Goal: Task Accomplishment & Management: Use online tool/utility

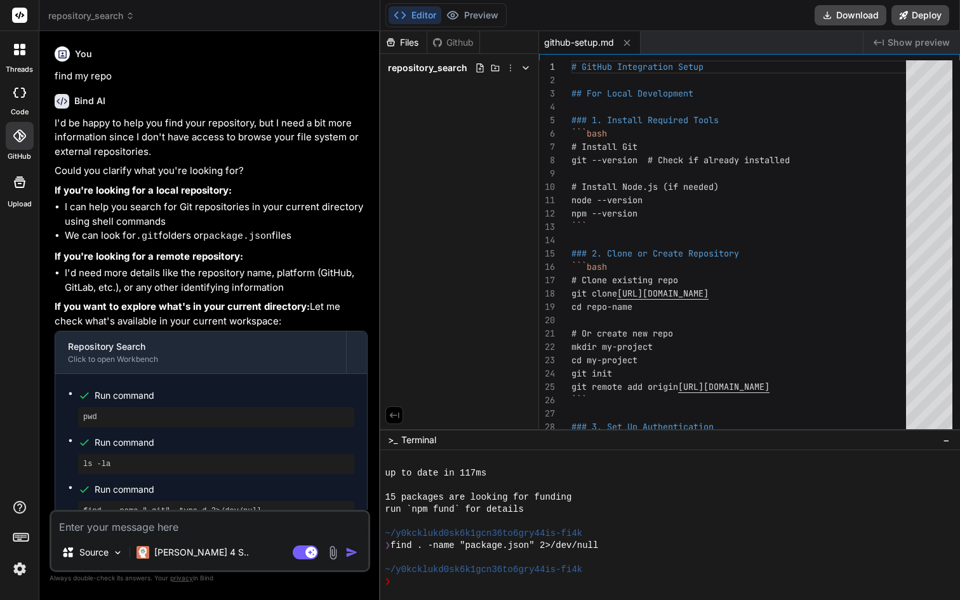
scroll to position [663, 0]
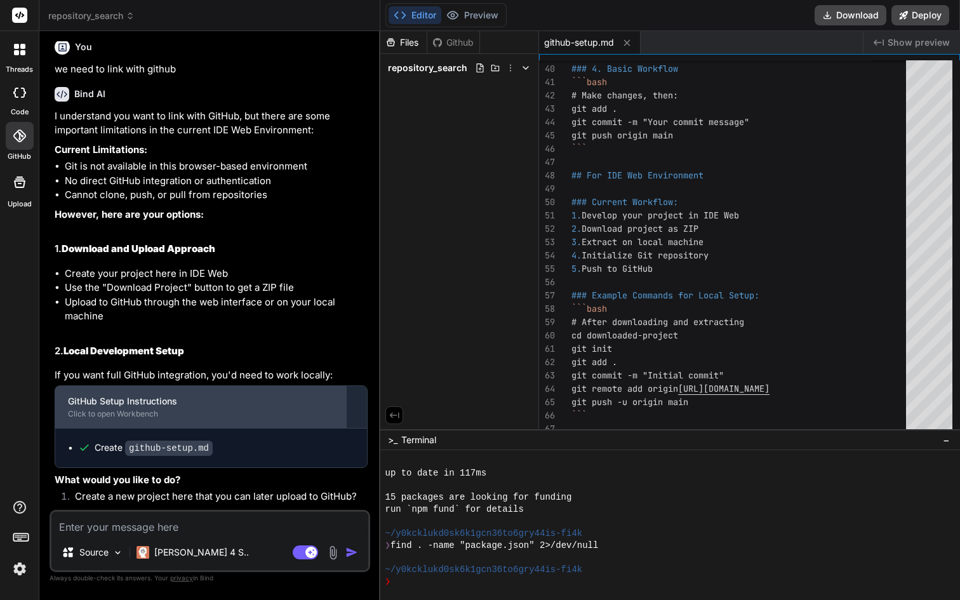
click at [188, 398] on div "GitHub Setup Instructions" at bounding box center [200, 401] width 265 height 13
click at [82, 406] on div "GitHub Setup Instructions Click to open Workbench" at bounding box center [200, 407] width 291 height 42
click at [112, 417] on div "GitHub Setup Instructions Click to open Workbench" at bounding box center [200, 407] width 291 height 42
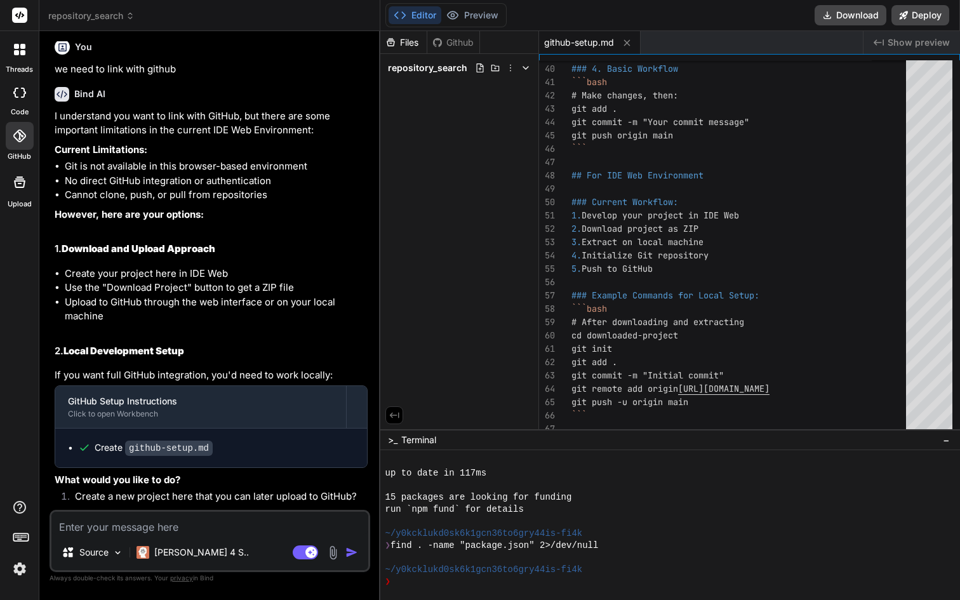
click at [295, 321] on li "Upload to GitHub through the web interface or on your local machine" at bounding box center [216, 309] width 303 height 29
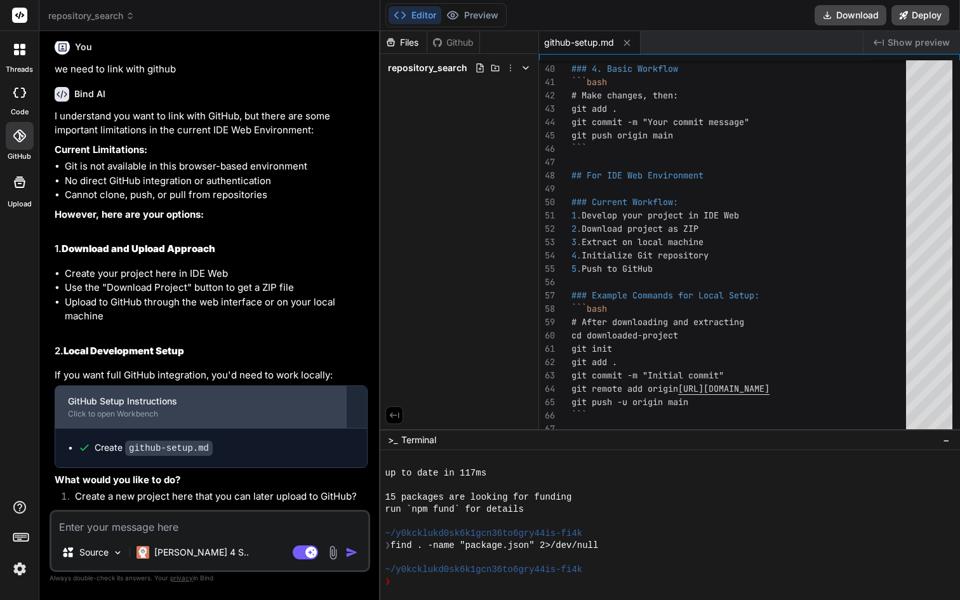
click at [143, 399] on div "GitHub Setup Instructions" at bounding box center [200, 401] width 265 height 13
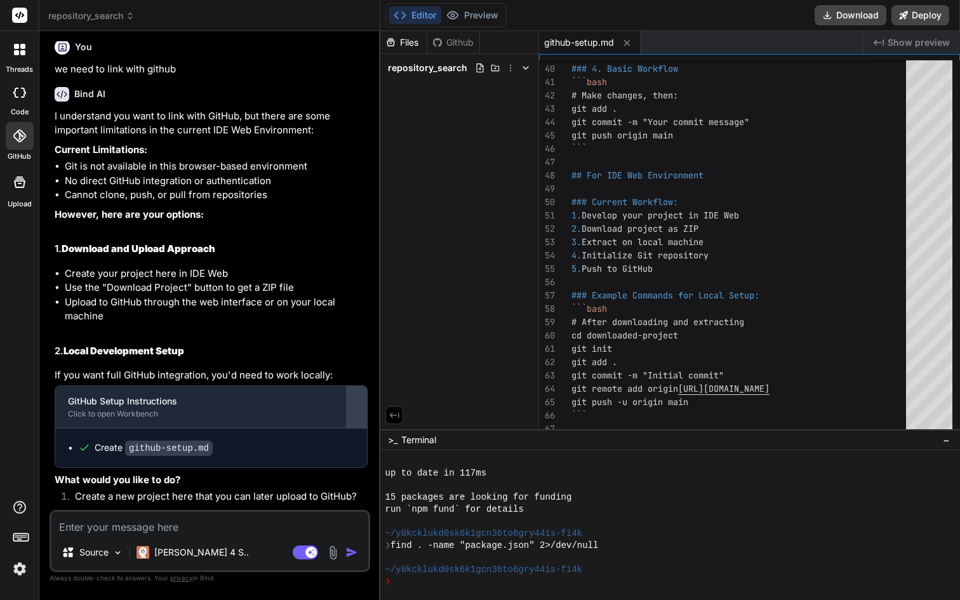
click at [353, 397] on div at bounding box center [356, 407] width 20 height 20
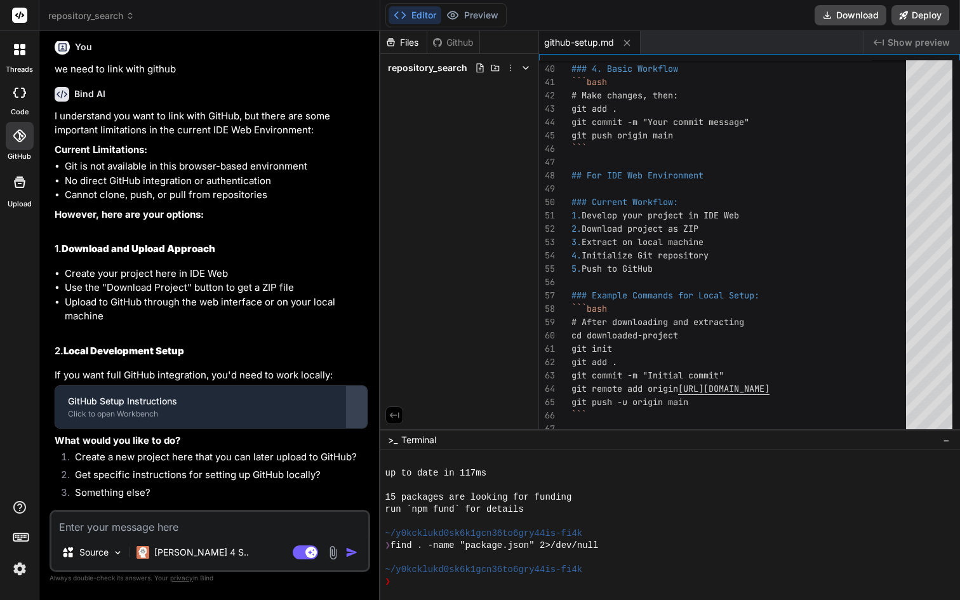
click at [353, 397] on div at bounding box center [356, 407] width 20 height 20
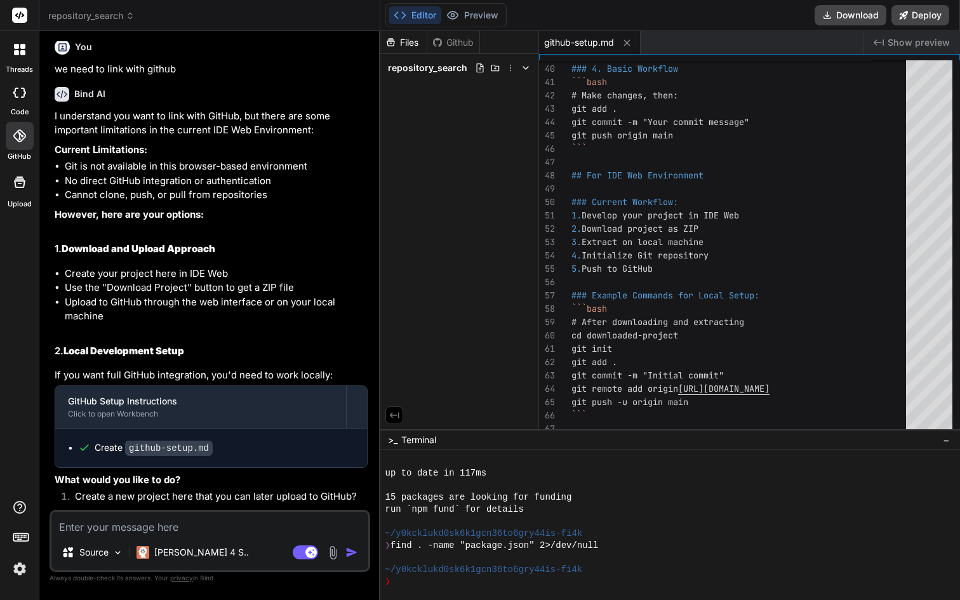
click at [115, 447] on div "Create github-setup.md" at bounding box center [154, 447] width 118 height 13
click at [121, 522] on textarea at bounding box center [209, 522] width 317 height 23
click at [16, 19] on rect at bounding box center [19, 15] width 15 height 15
click at [126, 13] on icon at bounding box center [130, 15] width 9 height 9
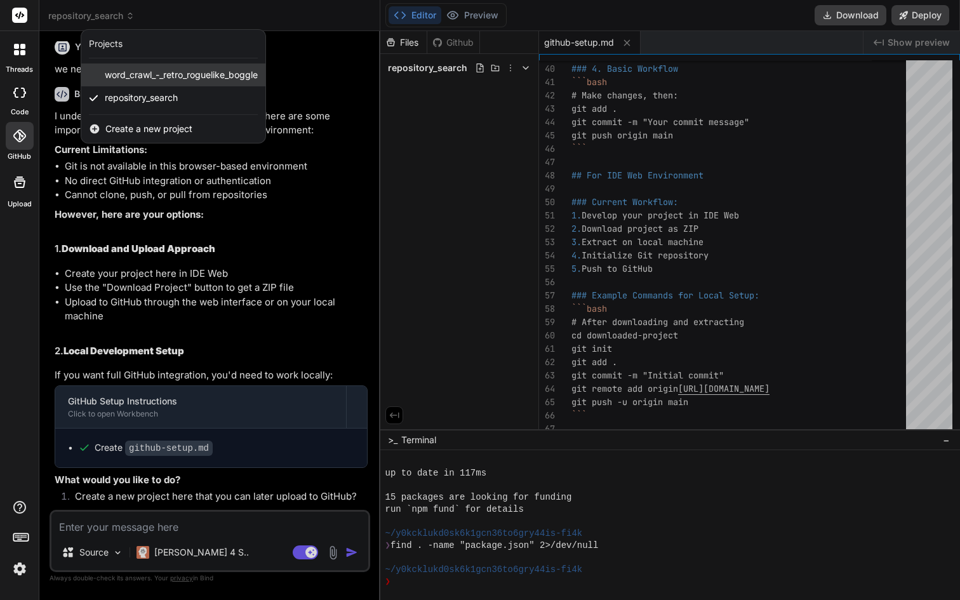
click at [153, 79] on span "word_crawl_-_retro_roguelike_boggle" at bounding box center [181, 75] width 153 height 13
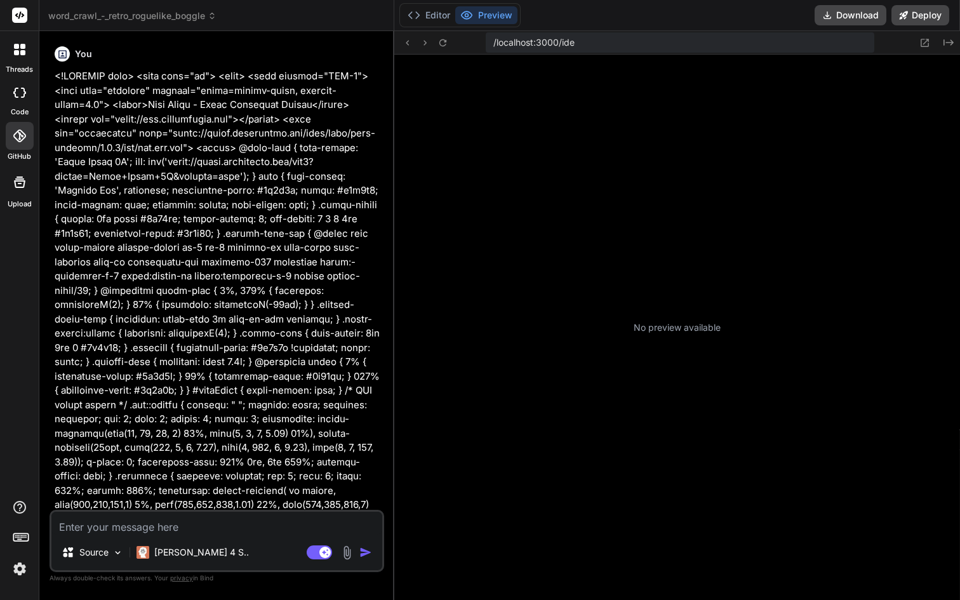
scroll to position [1133, 0]
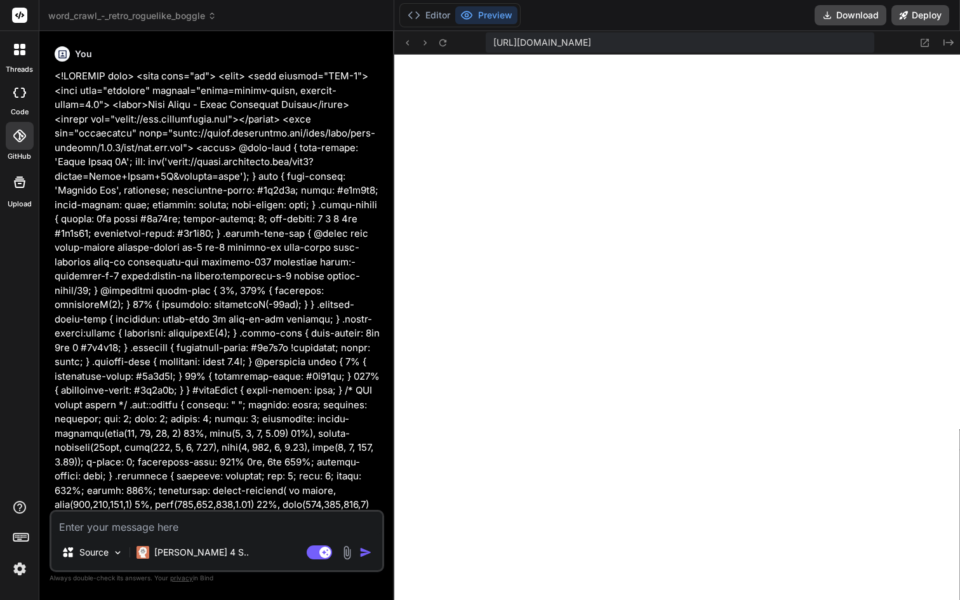
click at [20, 21] on rect at bounding box center [19, 15] width 15 height 15
click at [21, 15] on rect at bounding box center [19, 15] width 15 height 15
click at [16, 56] on div at bounding box center [19, 49] width 27 height 27
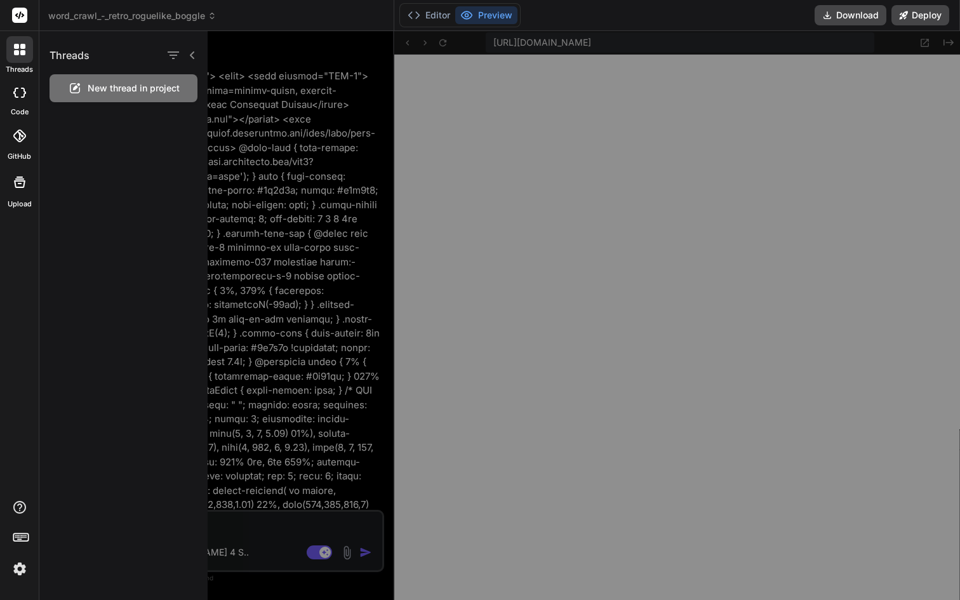
click at [117, 90] on span "New thread in project" at bounding box center [134, 88] width 92 height 13
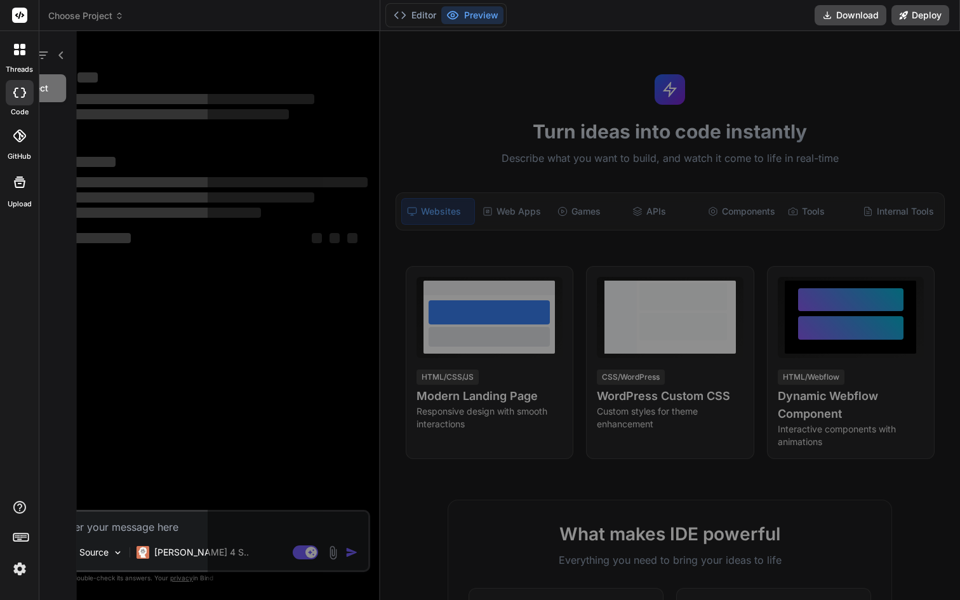
scroll to position [1194, 0]
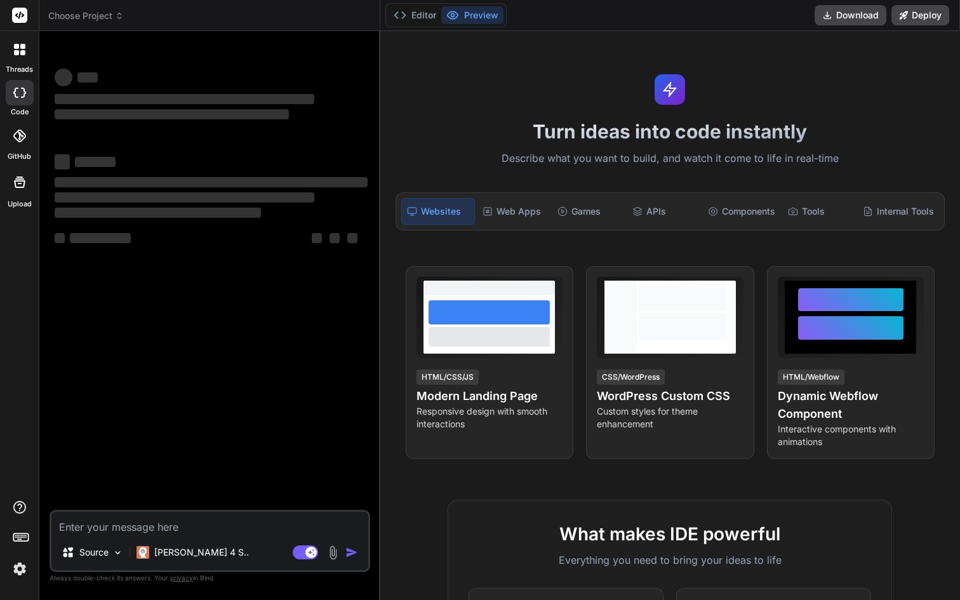
type textarea "x"
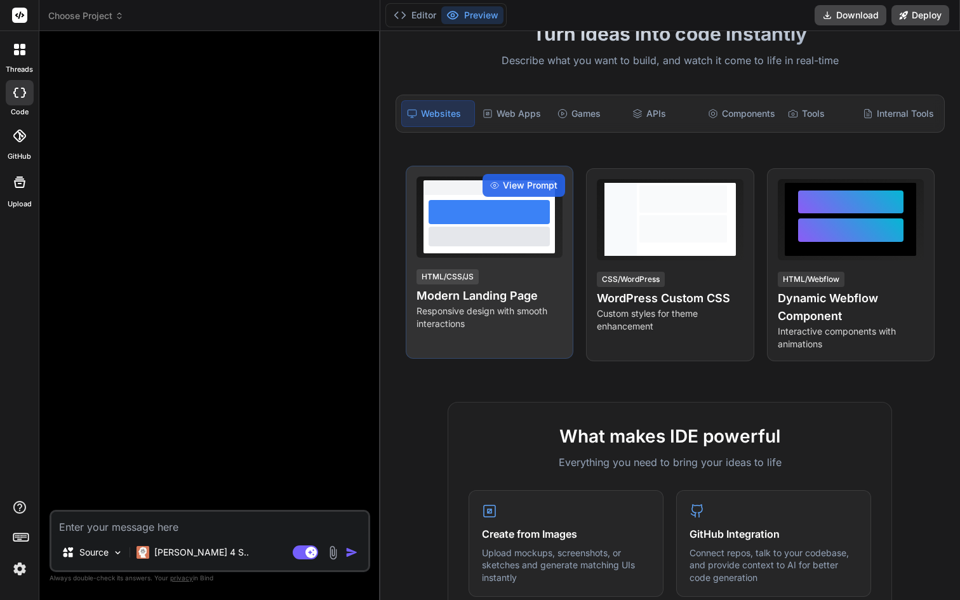
scroll to position [110, 0]
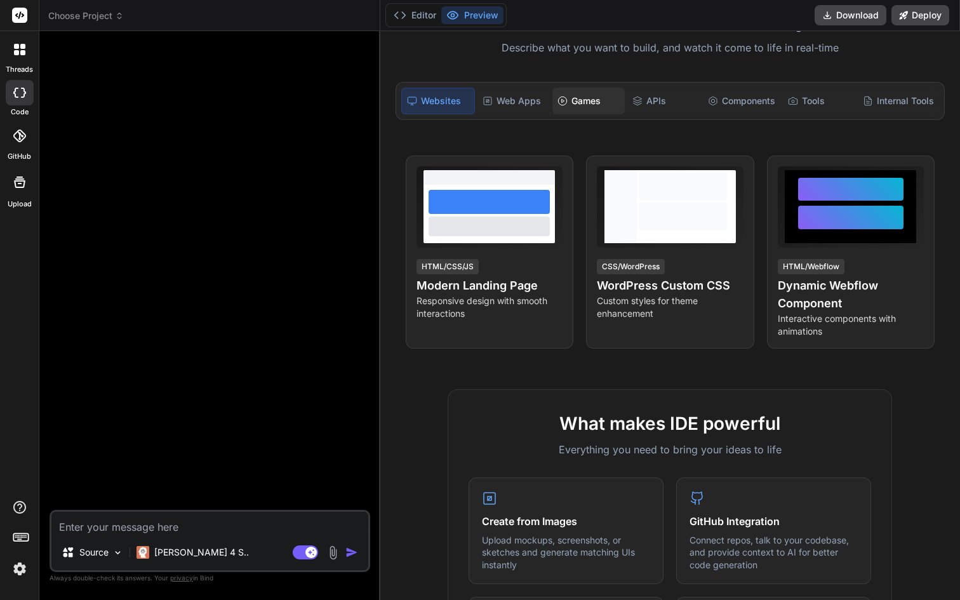
click at [571, 102] on div "Games" at bounding box center [588, 101] width 72 height 27
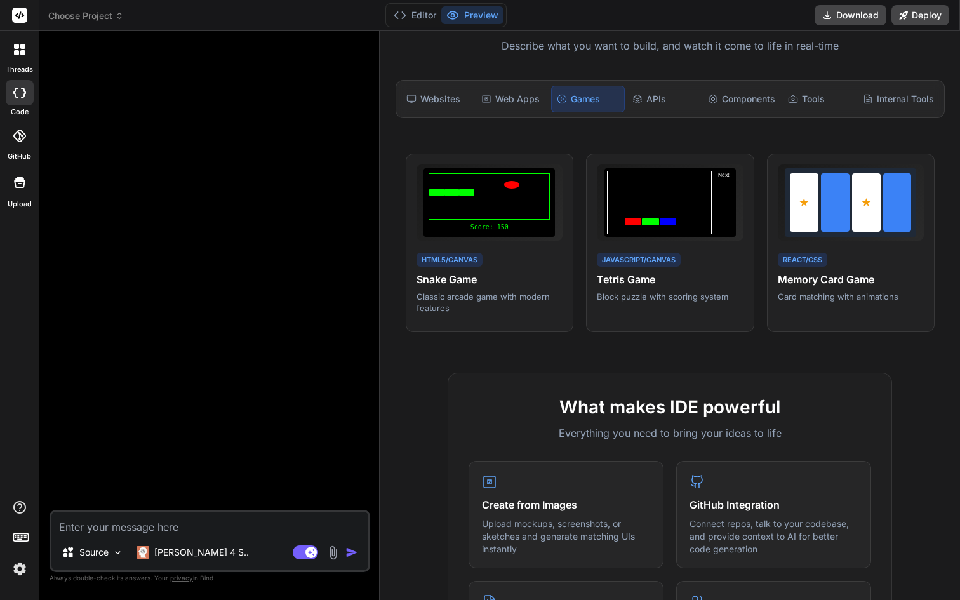
scroll to position [108, 0]
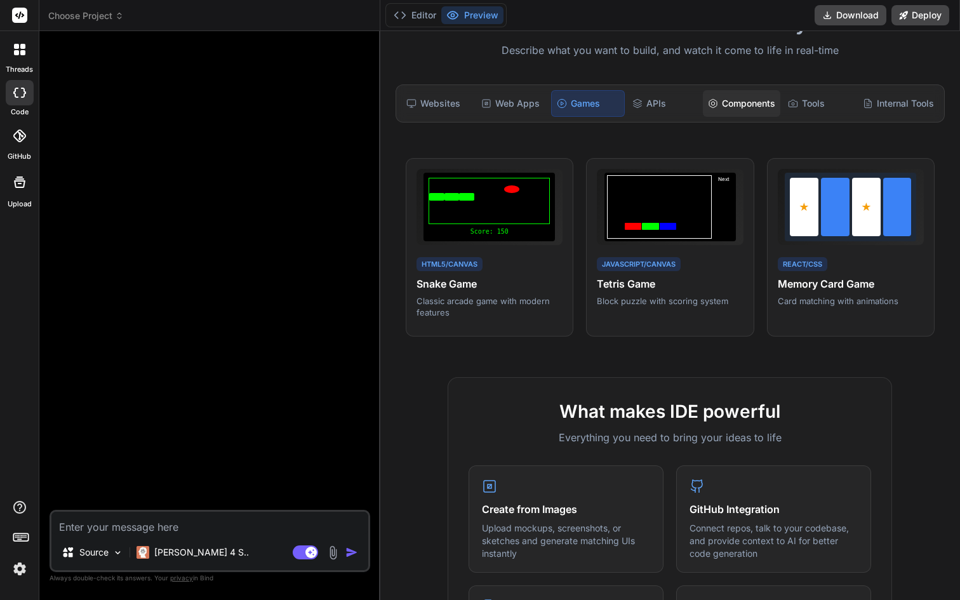
click at [742, 102] on div "Components" at bounding box center [741, 103] width 77 height 27
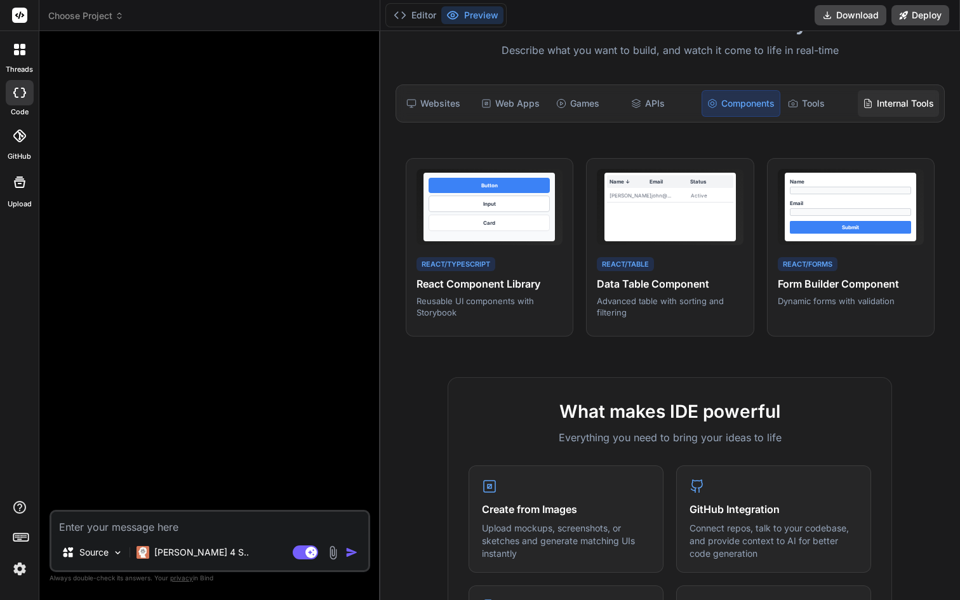
click at [900, 103] on div "Internal Tools" at bounding box center [897, 103] width 81 height 27
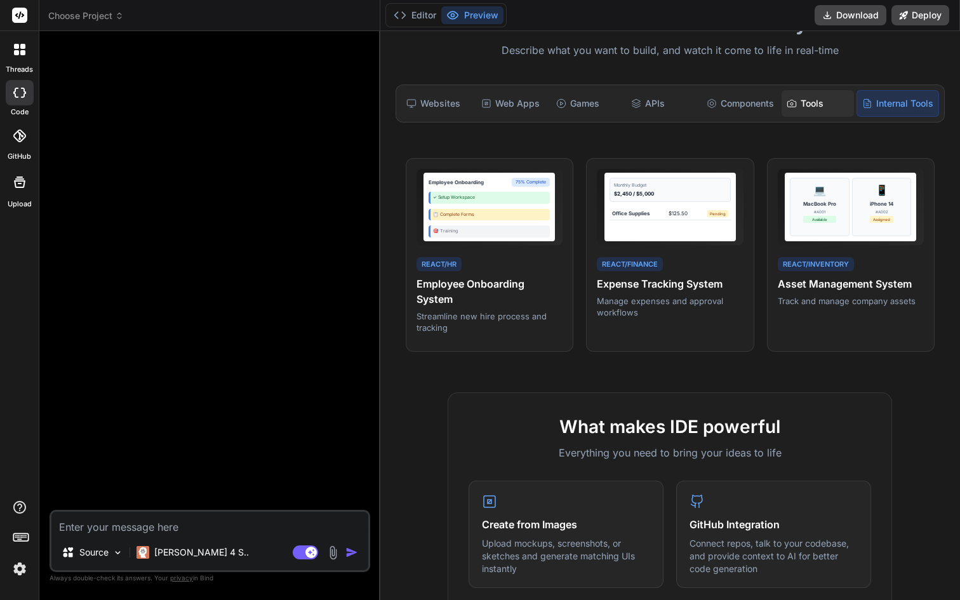
click at [813, 110] on div "Tools" at bounding box center [817, 103] width 72 height 27
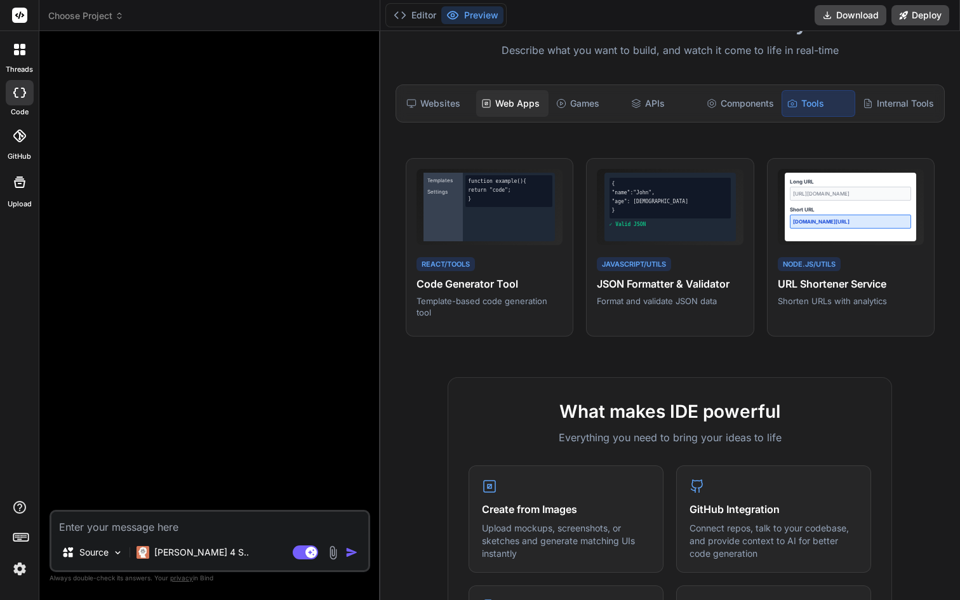
click at [525, 113] on div "Web Apps" at bounding box center [512, 103] width 72 height 27
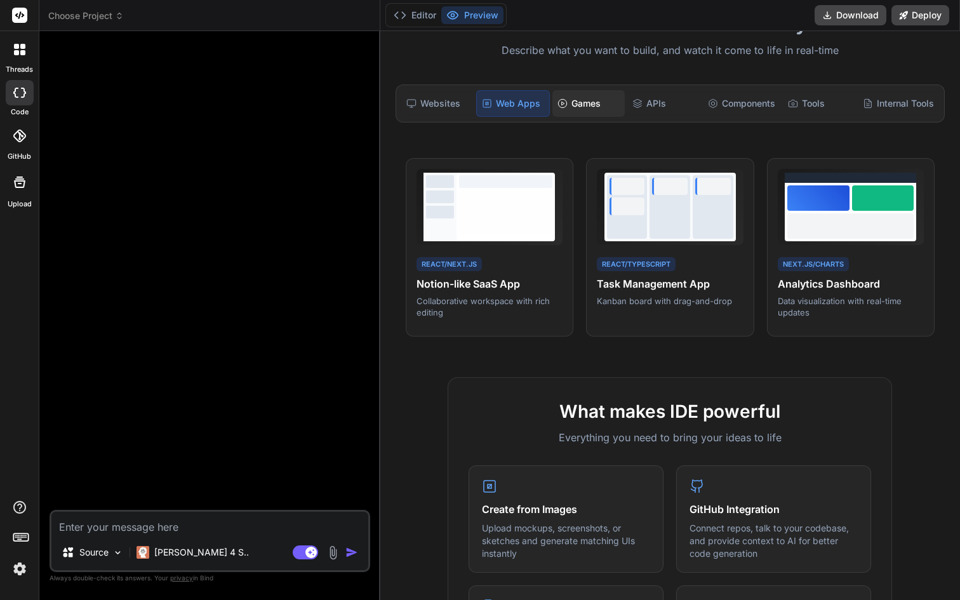
click at [600, 106] on div "Games" at bounding box center [588, 103] width 72 height 27
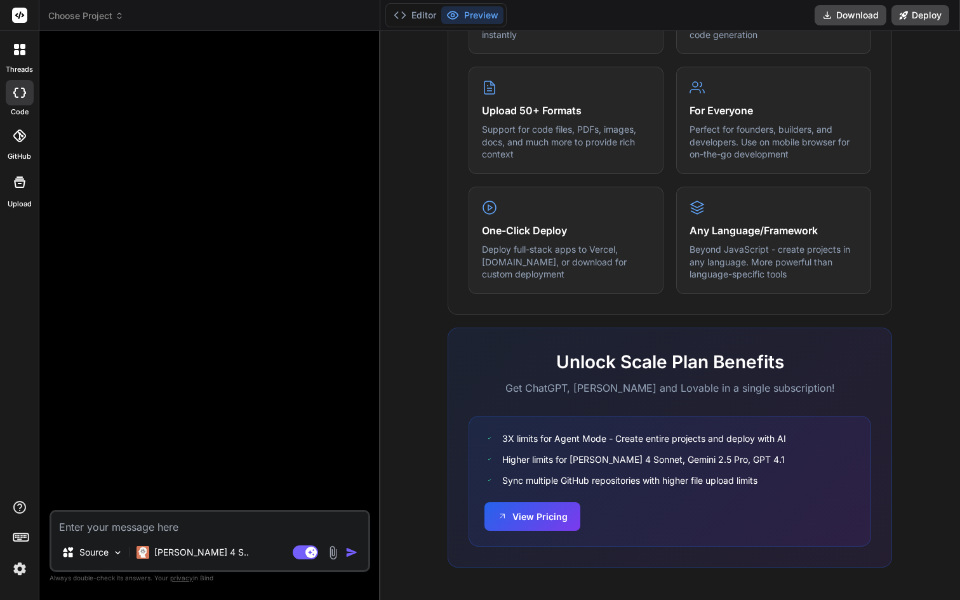
scroll to position [0, 0]
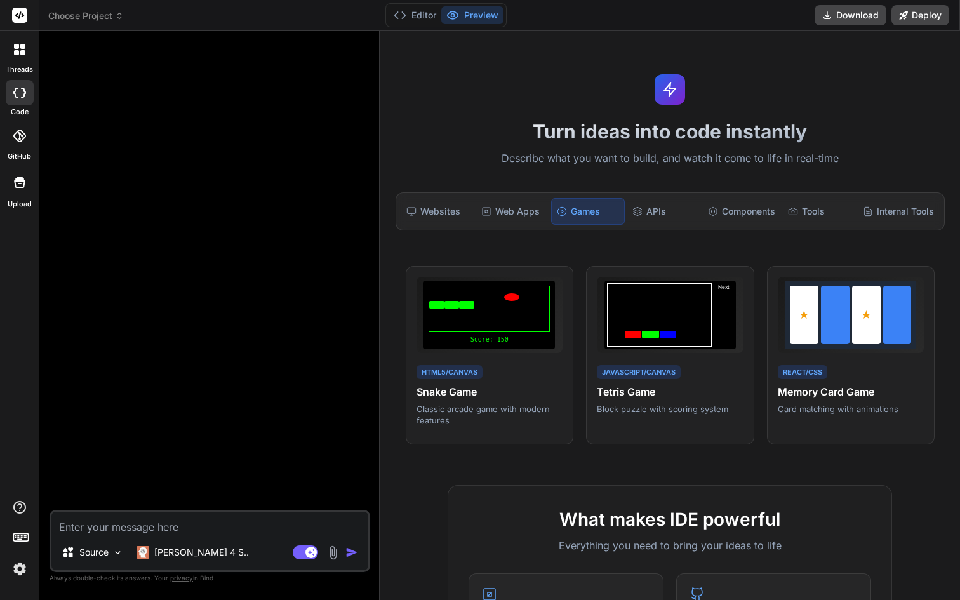
click at [136, 524] on textarea at bounding box center [209, 522] width 317 height 23
click at [659, 333] on div at bounding box center [667, 332] width 16 height 7
click at [704, 279] on span "View Prompt" at bounding box center [714, 283] width 47 height 11
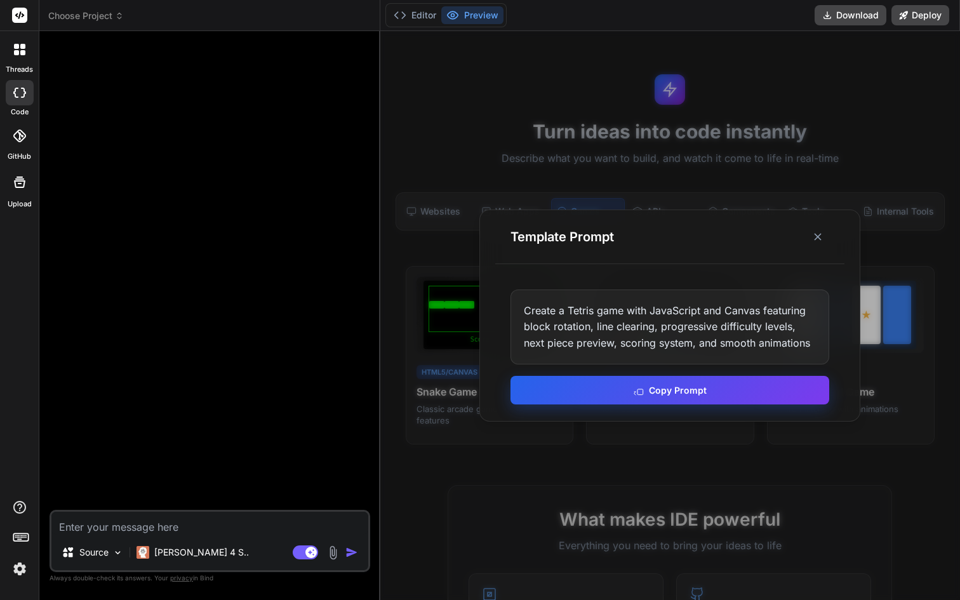
click at [645, 380] on button "Copy Prompt" at bounding box center [669, 390] width 319 height 29
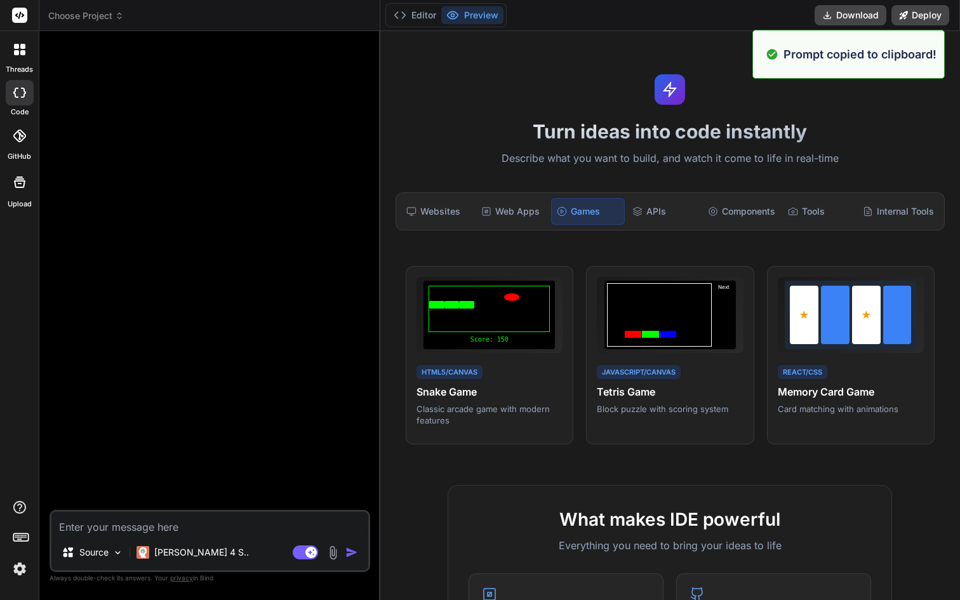
click at [166, 532] on textarea at bounding box center [209, 522] width 317 height 23
paste textarea "Create a Tetris game with JavaScript and Canvas featuring block rotation, line …"
type textarea "Create a Tetris game with JavaScript and Canvas featuring block rotation, line …"
type textarea "x"
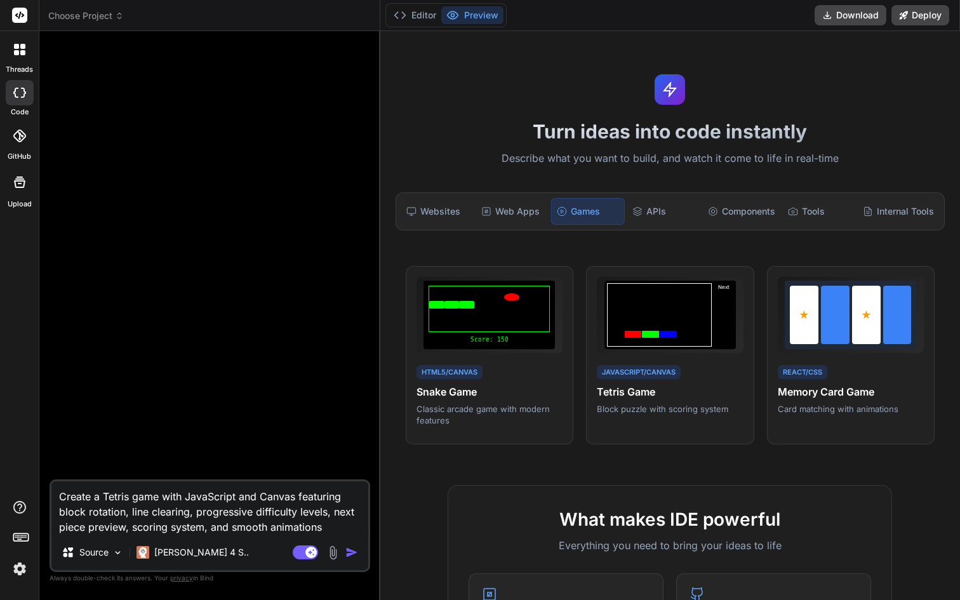
type textarea "Create a Tetris game with JavaScript and Canvas featuring block rotation, line …"
type textarea "x"
type textarea "Create a Tetris game with JavaScript and Canvas featuring block rotation, line …"
type textarea "x"
type textarea "Create a Tetris game with JavaScript and Canvas featuring block rotation, line …"
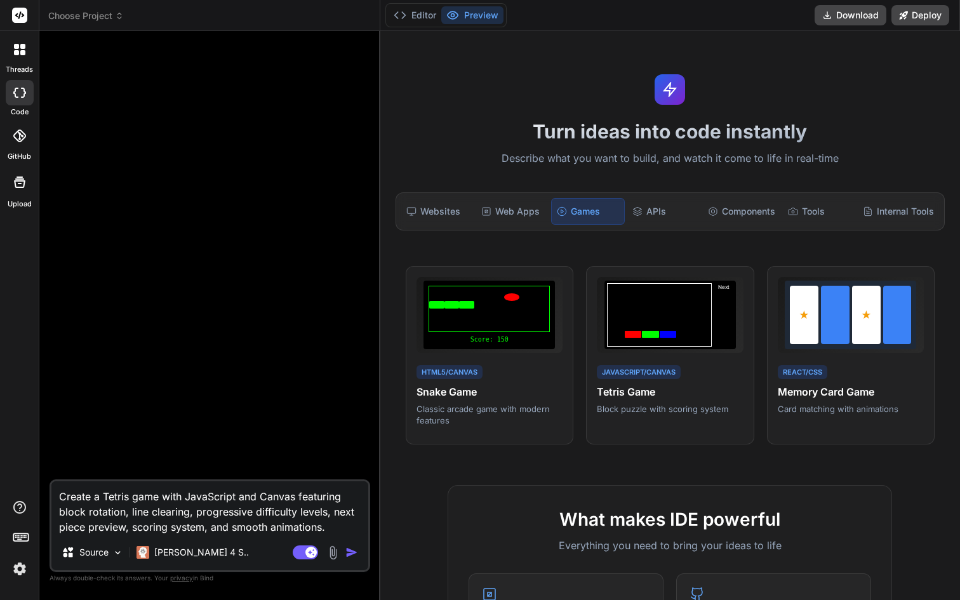
type textarea "x"
type textarea "Create a Tetris game with JavaScript and Canvas featuring block rotation, line …"
type textarea "x"
type textarea "Create a Tetris game with JavaScript and Canvas featuring block rotation, line …"
type textarea "x"
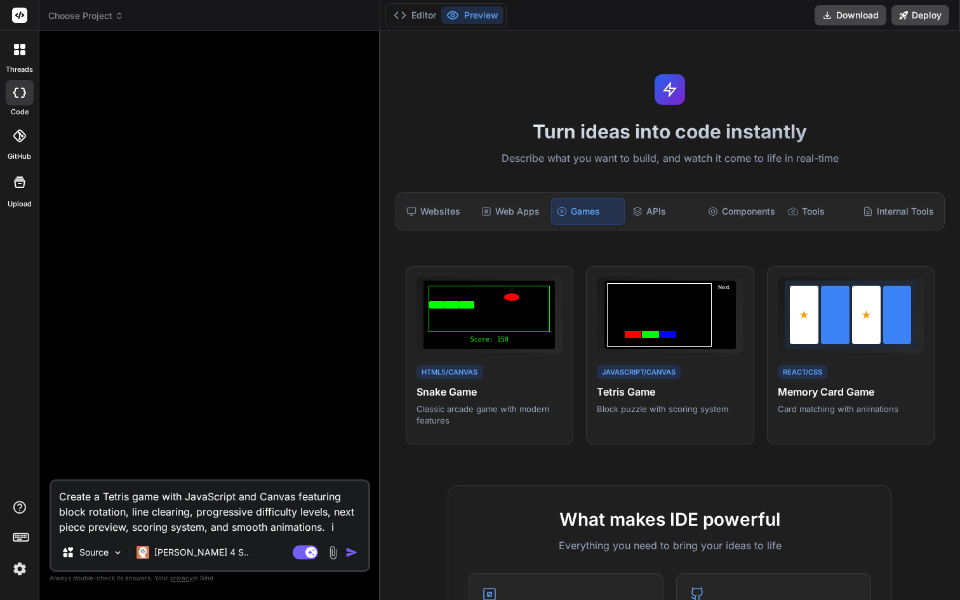
type textarea "Create a Tetris game with JavaScript and Canvas featuring block rotation, line …"
type textarea "x"
type textarea "Create a Tetris game with JavaScript and Canvas featuring block rotation, line …"
type textarea "x"
type textarea "Create a Tetris game with JavaScript and Canvas featuring block rotation, line …"
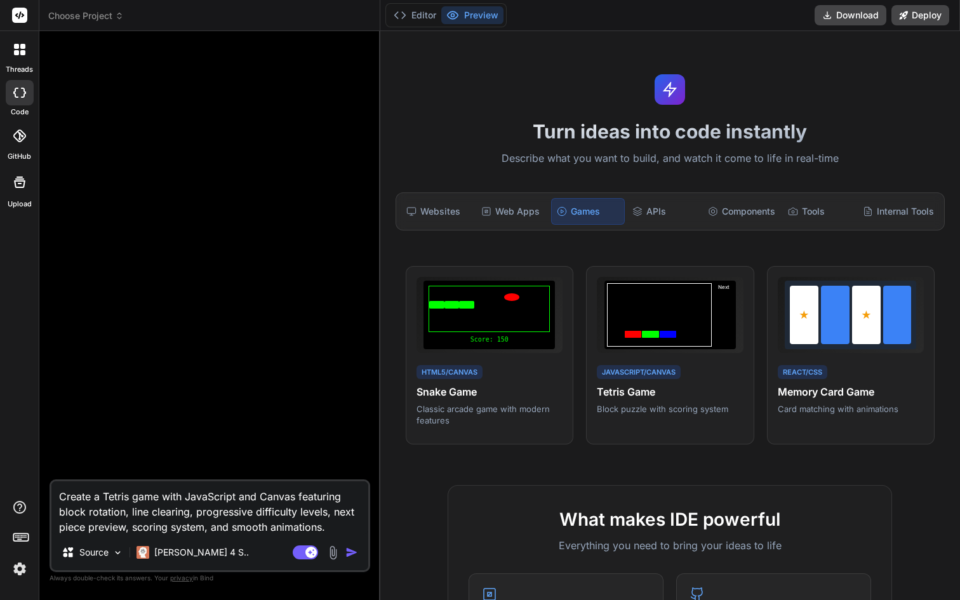
type textarea "x"
type textarea "Create a Tetris game with JavaScript and Canvas featuring block rotation, line …"
type textarea "x"
type textarea "Create a Tetris game with JavaScript and Canvas featuring block rotation, line …"
type textarea "x"
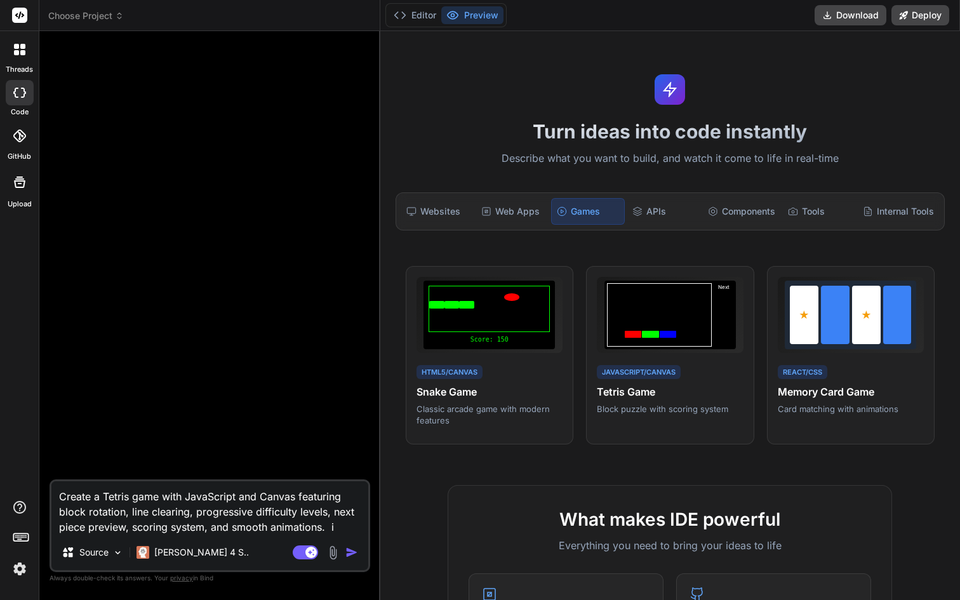
type textarea "Create a Tetris game with JavaScript and Canvas featuring block rotation, line …"
type textarea "x"
type textarea "Create a Tetris game with JavaScript and Canvas featuring block rotation, line …"
type textarea "x"
type textarea "Create a Tetris game with JavaScript and Canvas featuring block rotation, line …"
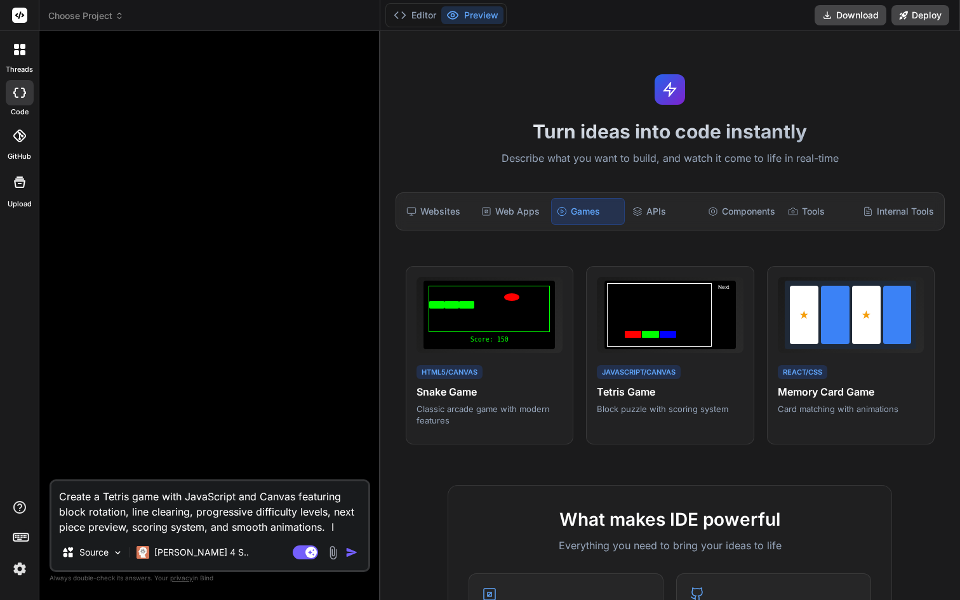
type textarea "x"
type textarea "Create a Tetris game with JavaScript and Canvas featuring block rotation, line …"
type textarea "x"
type textarea "Create a Tetris game with JavaScript and Canvas featuring block rotation, line …"
type textarea "x"
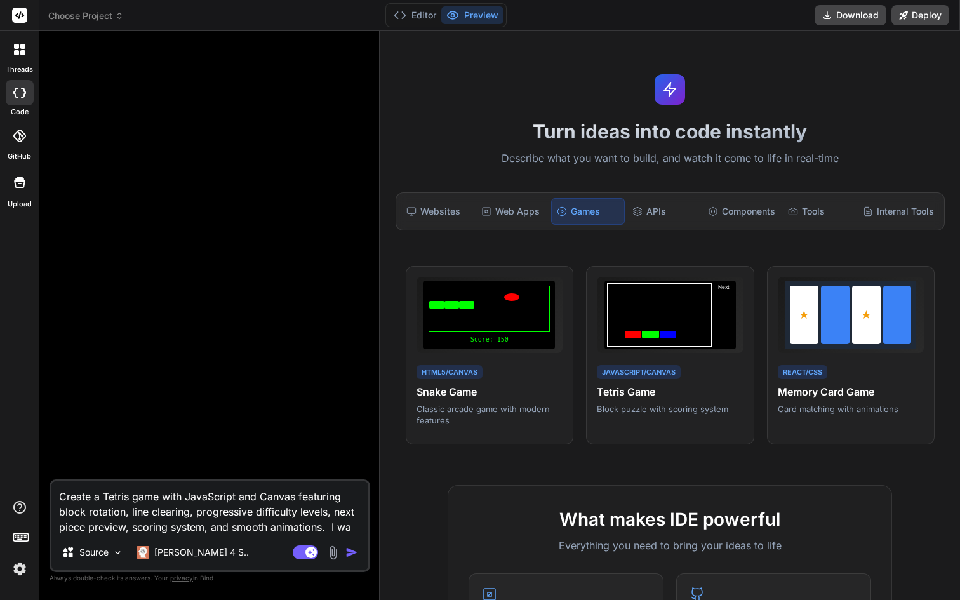
type textarea "Create a Tetris game with JavaScript and Canvas featuring block rotation, line …"
type textarea "x"
type textarea "Create a Tetris game with JavaScript and Canvas featuring block rotation, line …"
type textarea "x"
type textarea "Create a Tetris game with JavaScript and Canvas featuring block rotation, line …"
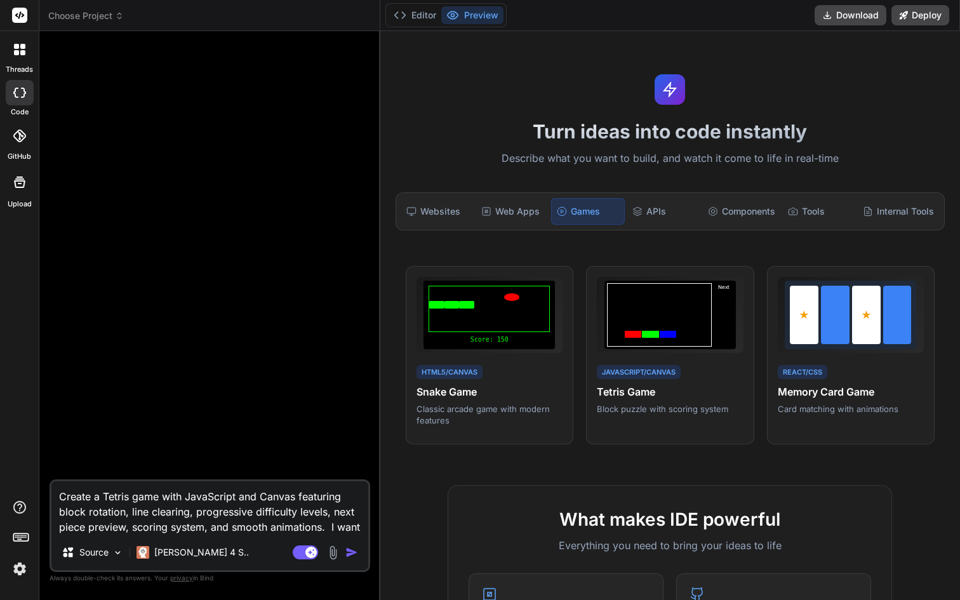
type textarea "x"
type textarea "Create a Tetris game with JavaScript and Canvas featuring block rotation, line …"
type textarea "x"
type textarea "Create a Tetris game with JavaScript and Canvas featuring block rotation, line …"
type textarea "x"
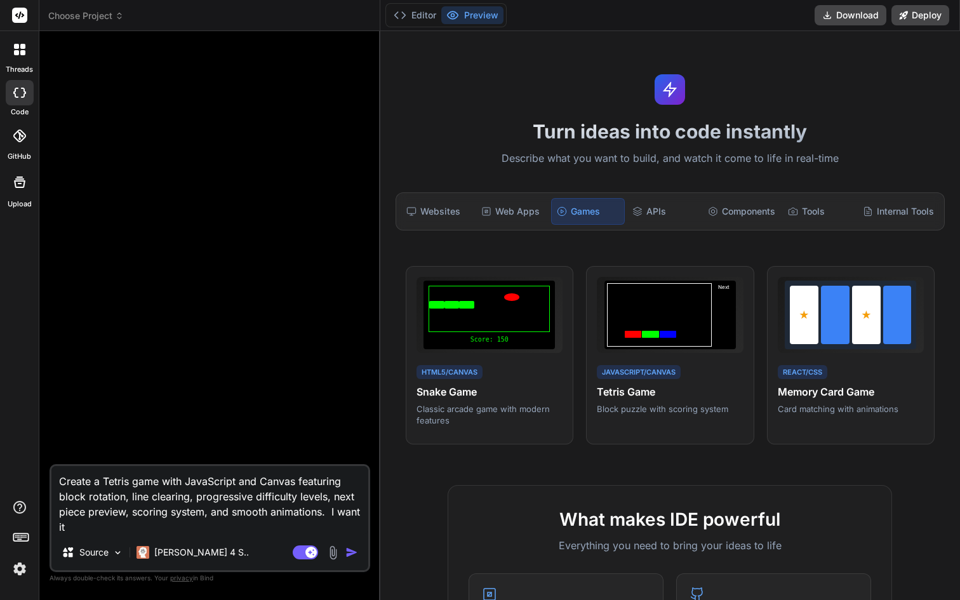
type textarea "Create a Tetris game with JavaScript and Canvas featuring block rotation, line …"
type textarea "x"
type textarea "Create a Tetris game with JavaScript and Canvas featuring block rotation, line …"
type textarea "x"
type textarea "Create a Tetris game with JavaScript and Canvas featuring block rotation, line …"
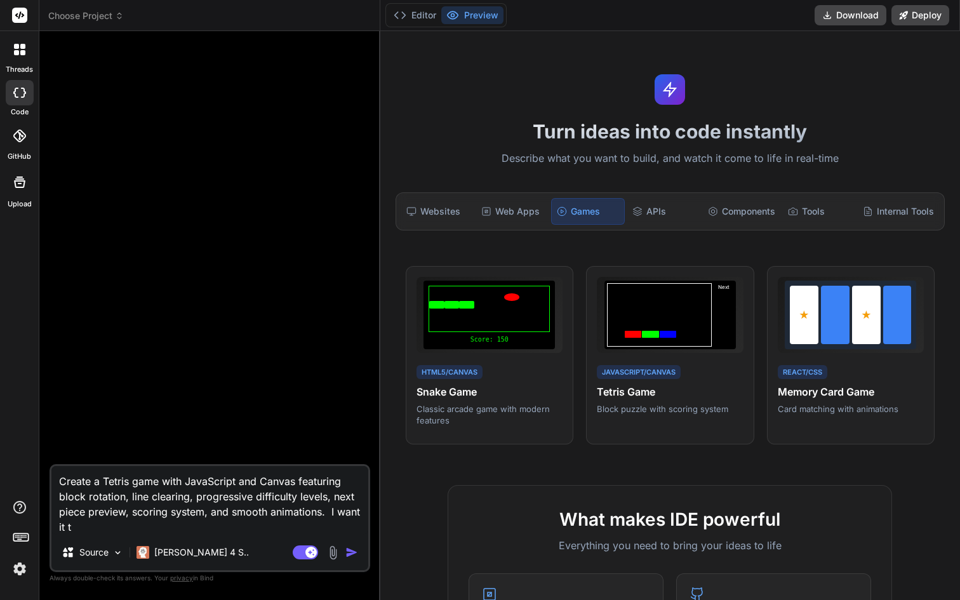
type textarea "x"
type textarea "Create a Tetris game with JavaScript and Canvas featuring block rotation, line …"
type textarea "x"
type textarea "Create a Tetris game with JavaScript and Canvas featuring block rotation, line …"
type textarea "x"
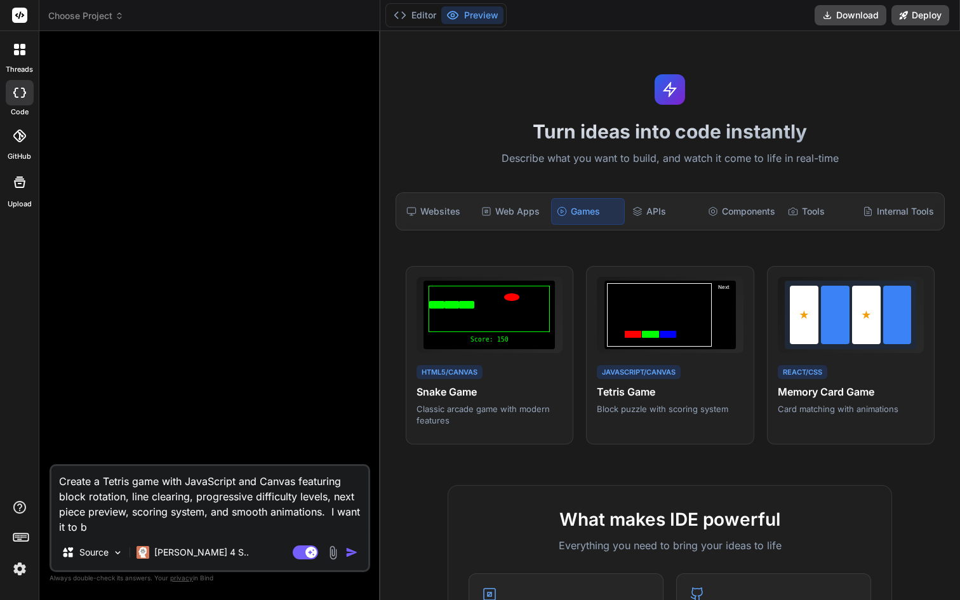
type textarea "Create a Tetris game with JavaScript and Canvas featuring block rotation, line …"
type textarea "x"
type textarea "Create a Tetris game with JavaScript and Canvas featuring block rotation, line …"
type textarea "x"
type textarea "Create a Tetris game with JavaScript and Canvas featuring block rotation, line …"
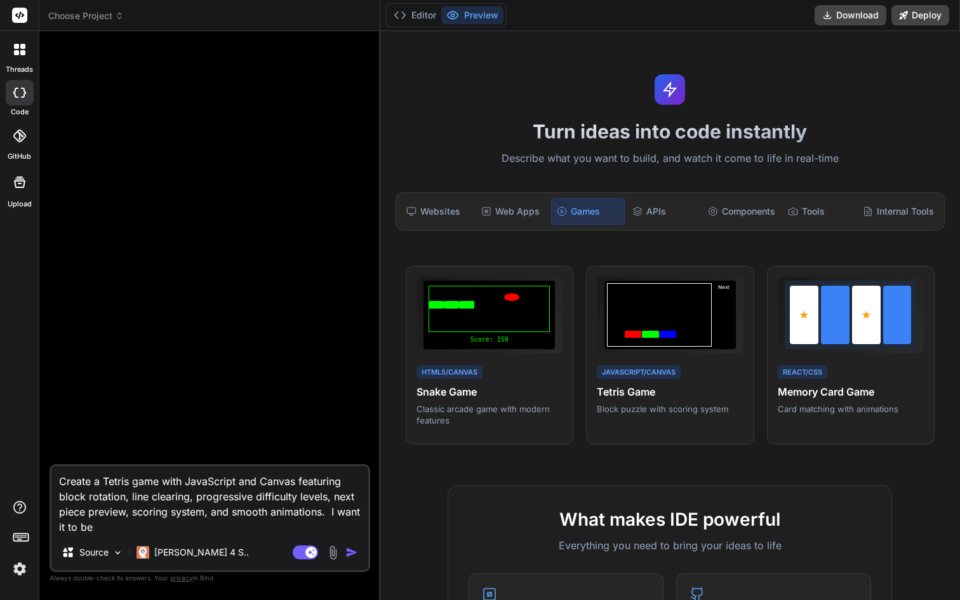
type textarea "x"
type textarea "Create a Tetris game with JavaScript and Canvas featuring block rotation, line …"
type textarea "x"
type textarea "Create a Tetris game with JavaScript and Canvas featuring block rotation, line …"
type textarea "x"
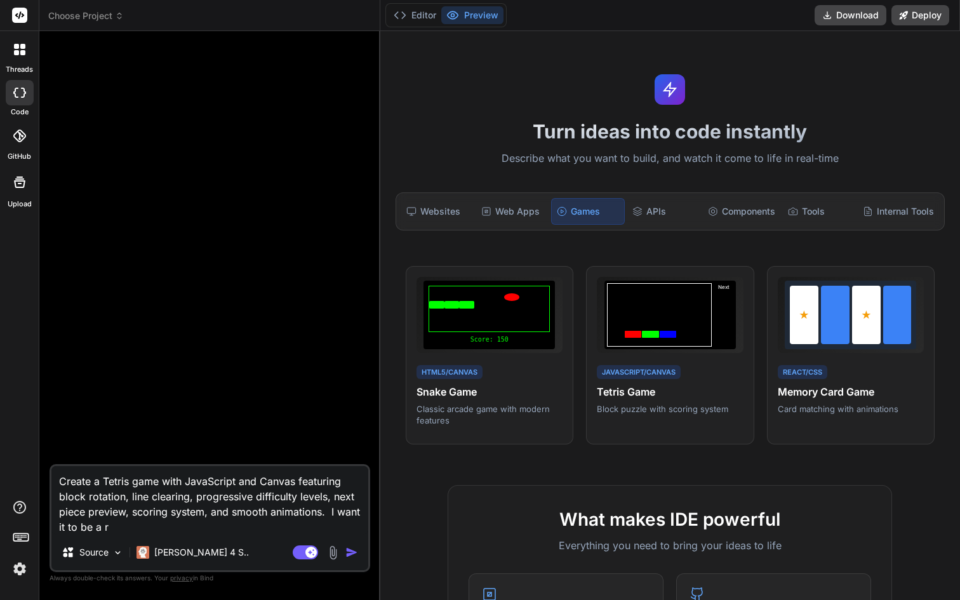
type textarea "Create a Tetris game with JavaScript and Canvas featuring block rotation, line …"
type textarea "x"
type textarea "Create a Tetris game with JavaScript and Canvas featuring block rotation, line …"
type textarea "x"
type textarea "Create a Tetris game with JavaScript and Canvas featuring block rotation, line …"
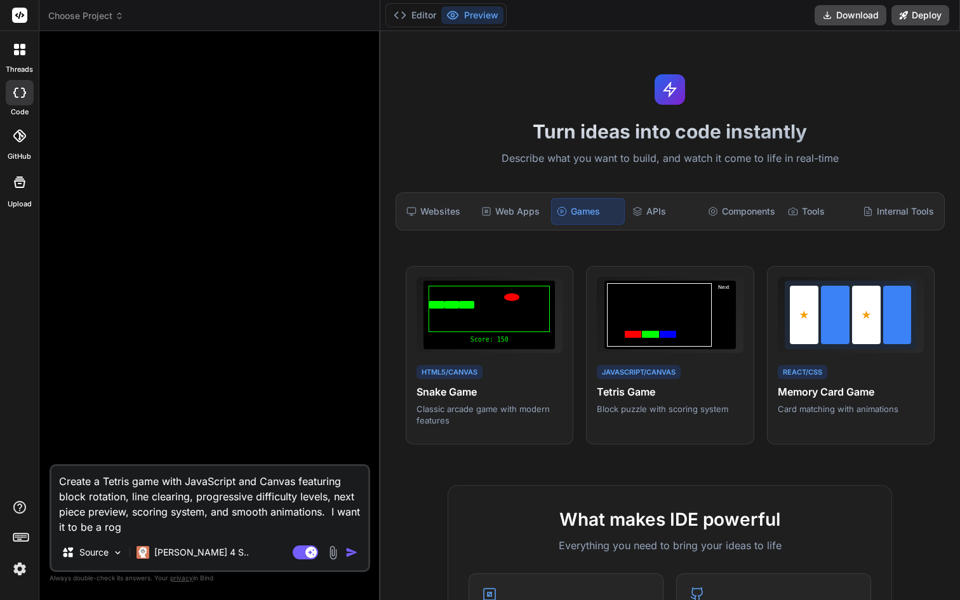
type textarea "x"
type textarea "Create a Tetris game with JavaScript and Canvas featuring block rotation, line …"
type textarea "x"
type textarea "Create a Tetris game with JavaScript and Canvas featuring block rotation, line …"
type textarea "x"
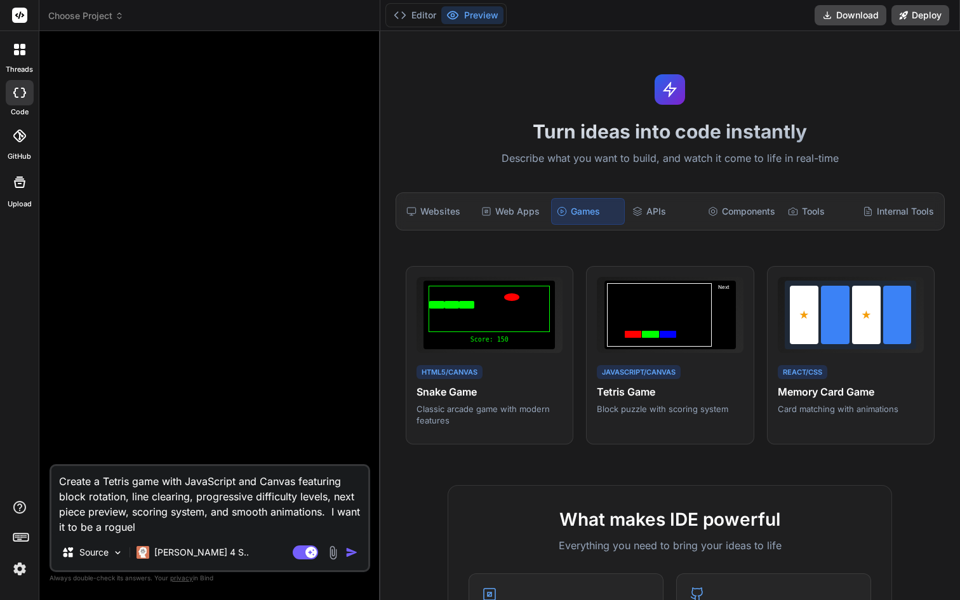
type textarea "Create a Tetris game with JavaScript and Canvas featuring block rotation, line …"
type textarea "x"
type textarea "Create a Tetris game with JavaScript and Canvas featuring block rotation, line …"
type textarea "x"
type textarea "Create a Tetris game with JavaScript and Canvas featuring block rotation, line …"
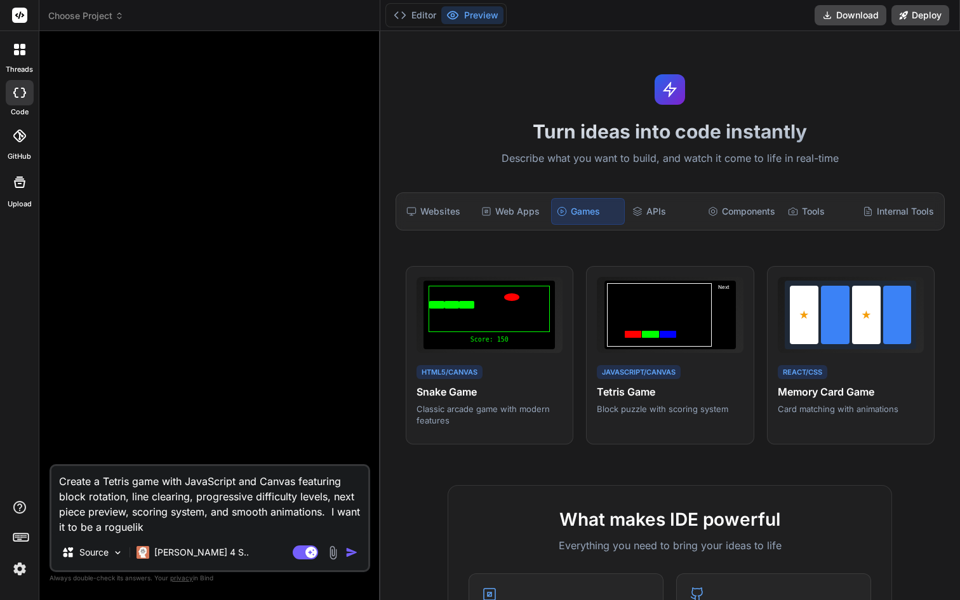
type textarea "x"
type textarea "Create a Tetris game with JavaScript and Canvas featuring block rotation, line …"
type textarea "x"
type textarea "Create a Tetris game with JavaScript and Canvas featuring block rotation, line …"
type textarea "x"
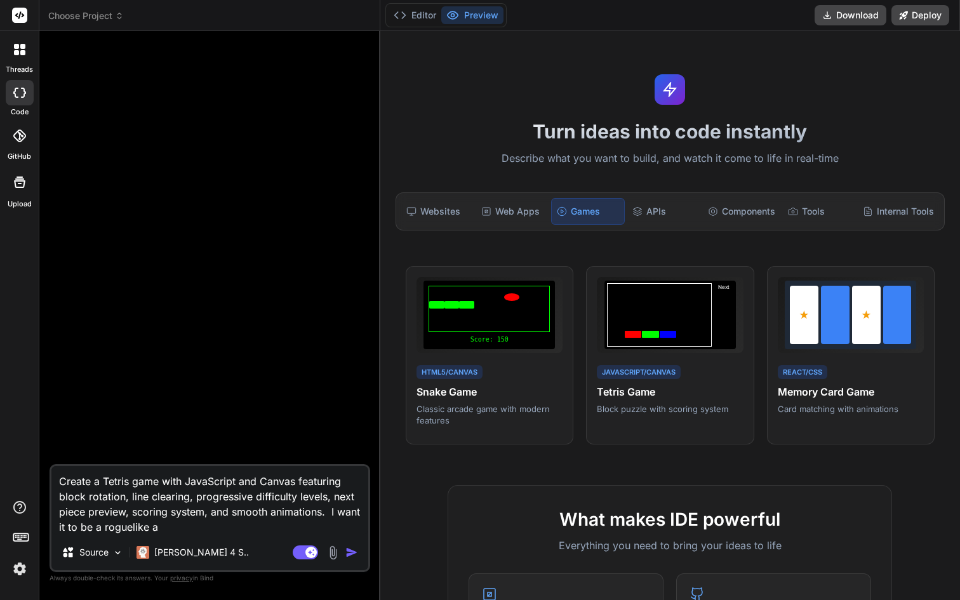
type textarea "Create a Tetris game with JavaScript and Canvas featuring block rotation, line …"
type textarea "x"
type textarea "Create a Tetris game with JavaScript and Canvas featuring block rotation, line …"
type textarea "x"
type textarea "Create a Tetris game with JavaScript and Canvas featuring block rotation, line …"
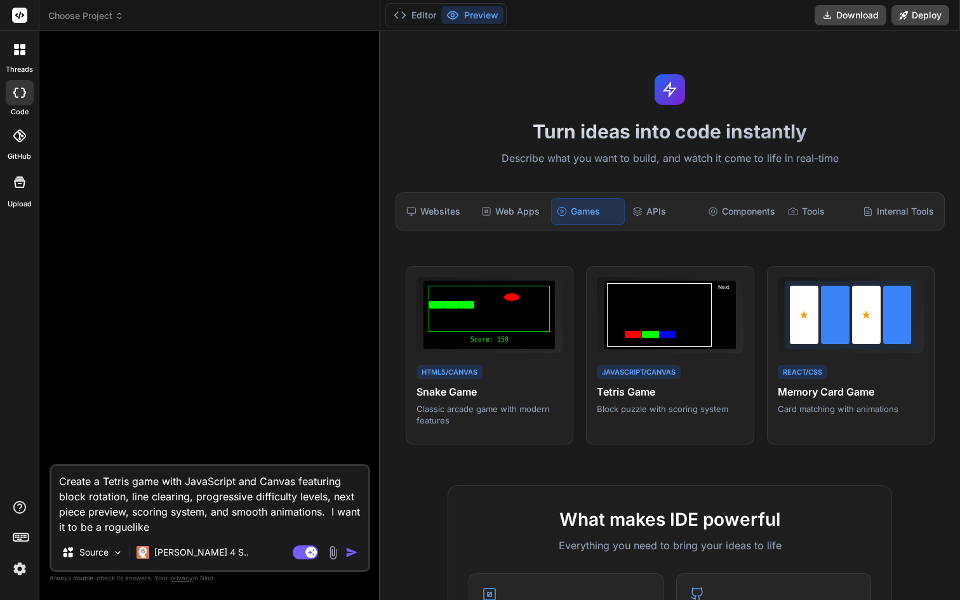
type textarea "x"
type textarea "Create a Tetris game with JavaScript and Canvas featuring block rotation, line …"
type textarea "x"
type textarea "Create a Tetris game with JavaScript and Canvas featuring block rotation, line …"
type textarea "x"
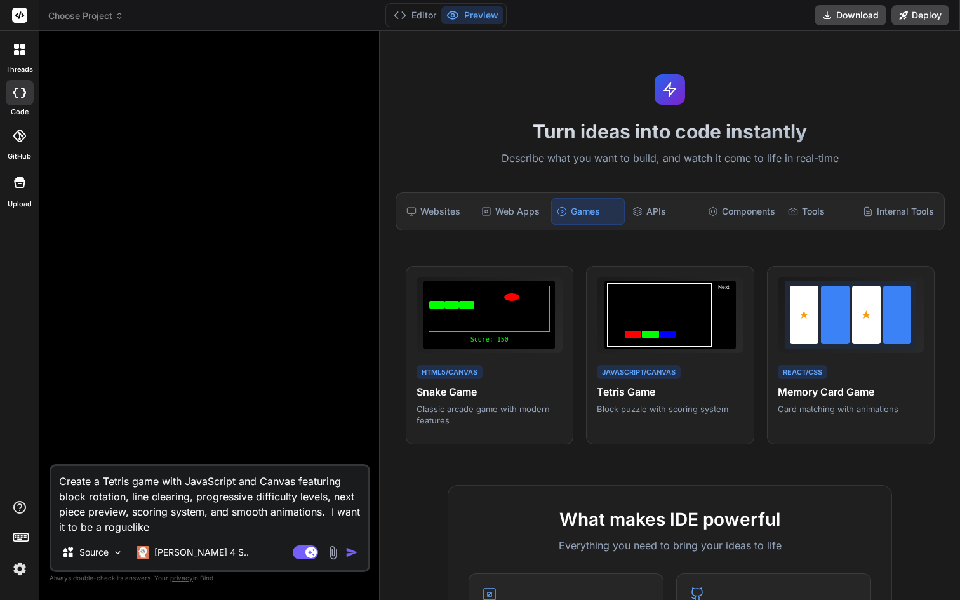
type textarea "Create a Tetris game with JavaScript and Canvas featuring block rotation, line …"
type textarea "x"
type textarea "Create a Tetris game with JavaScript and Canvas featuring block rotation, line …"
type textarea "x"
type textarea "Create a Tetris game with JavaScript and Canvas featuring block rotation, line …"
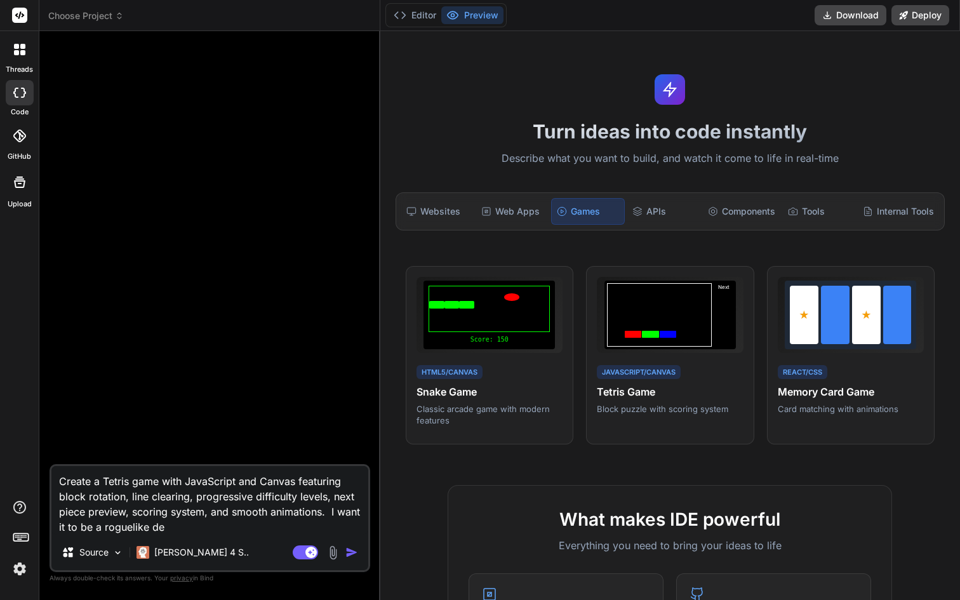
type textarea "x"
type textarea "Create a Tetris game with JavaScript and Canvas featuring block rotation, line …"
type textarea "x"
type textarea "Create a Tetris game with JavaScript and Canvas featuring block rotation, line …"
type textarea "x"
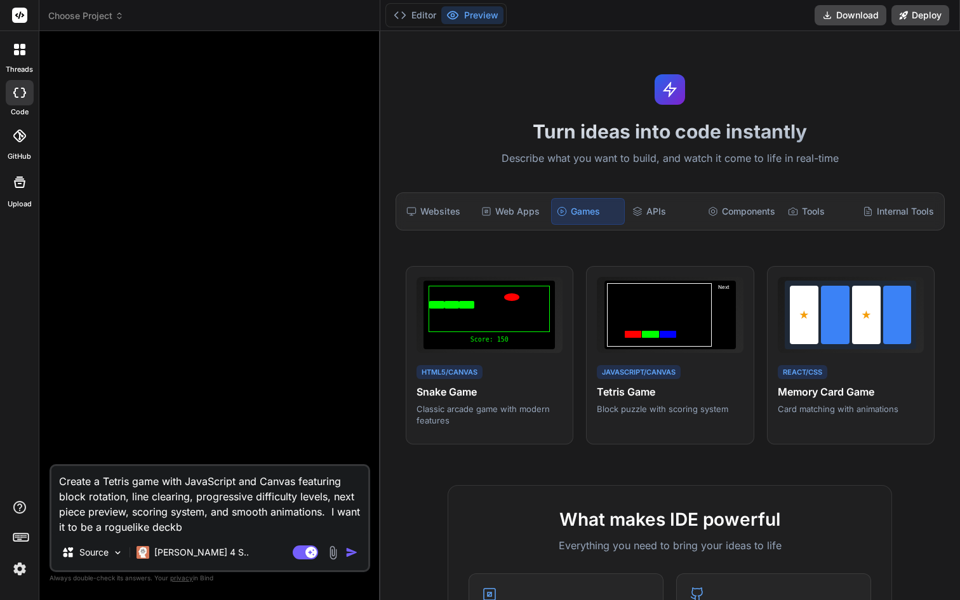
type textarea "Create a Tetris game with JavaScript and Canvas featuring block rotation, line …"
type textarea "x"
type textarea "Create a Tetris game with JavaScript and Canvas featuring block rotation, line …"
type textarea "x"
type textarea "Create a Tetris game with JavaScript and Canvas featuring block rotation, line …"
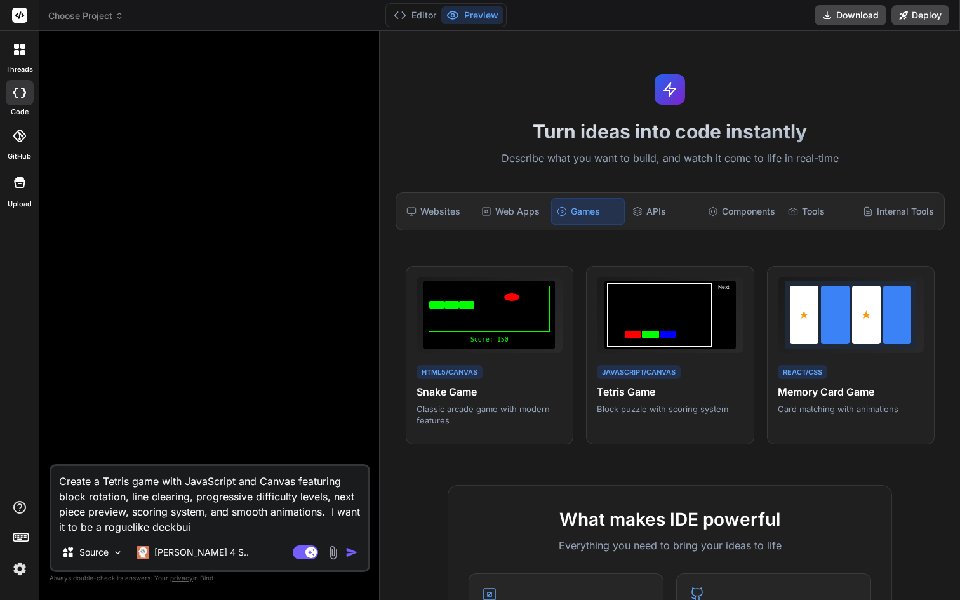
type textarea "x"
type textarea "Create a Tetris game with JavaScript and Canvas featuring block rotation, line …"
type textarea "x"
type textarea "Create a Tetris game with JavaScript and Canvas featuring block rotation, line …"
type textarea "x"
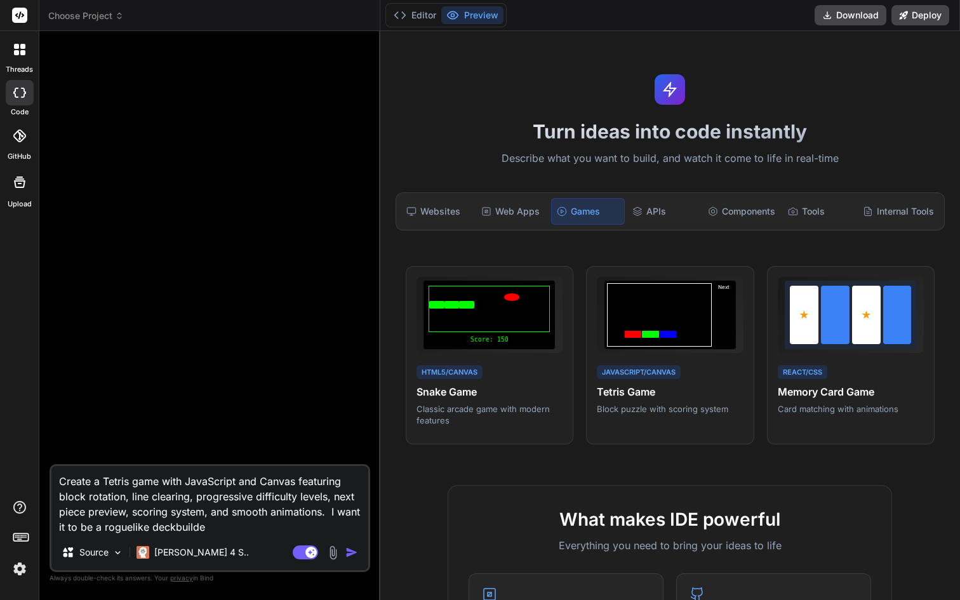
type textarea "Create a Tetris game with JavaScript and Canvas featuring block rotation, line …"
type textarea "x"
type textarea "Create a Tetris game with JavaScript and Canvas featuring block rotation, line …"
type textarea "x"
type textarea "Create a Tetris game with JavaScript and Canvas featuring block rotation, line …"
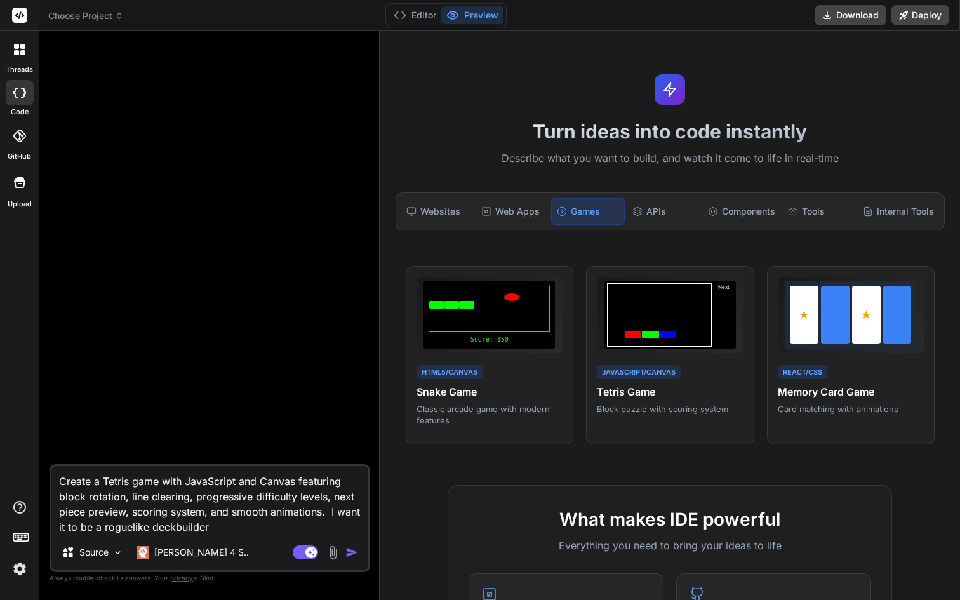
type textarea "x"
type textarea "Create a Tetris game with JavaScript and Canvas featuring block rotation, line …"
type textarea "x"
type textarea "Create a Tetris game with JavaScript and Canvas featuring block rotation, line …"
type textarea "x"
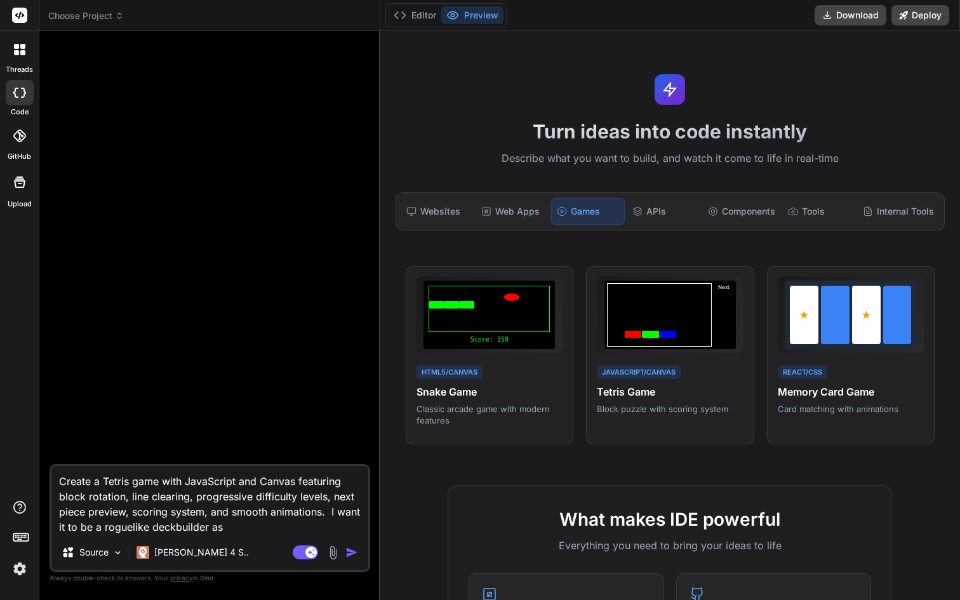
type textarea "Create a Tetris game with JavaScript and Canvas featuring block rotation, line …"
type textarea "x"
type textarea "Create a Tetris game with JavaScript and Canvas featuring block rotation, line …"
type textarea "x"
type textarea "Create a Tetris game with JavaScript and Canvas featuring block rotation, line …"
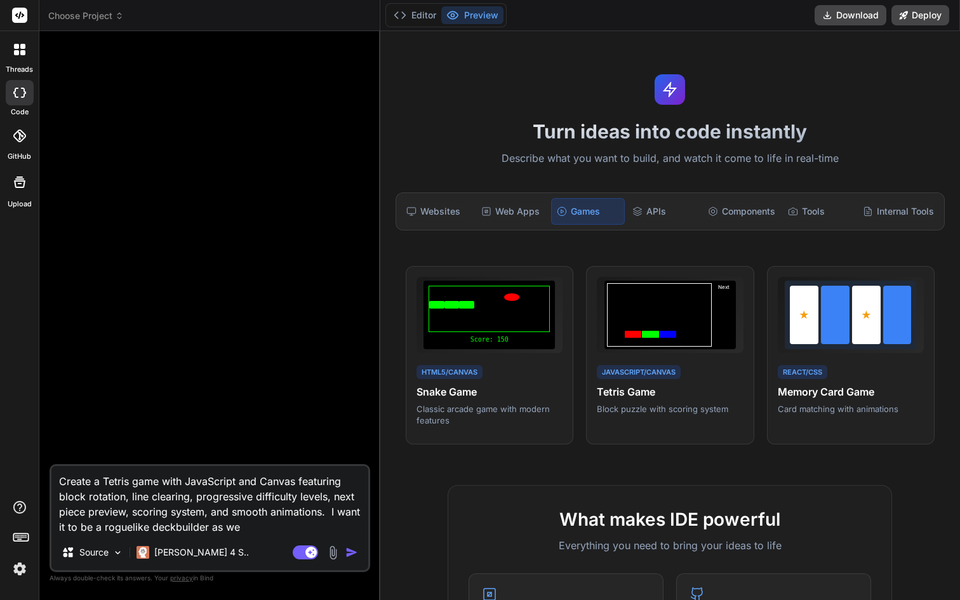
type textarea "x"
type textarea "Create a Tetris game with JavaScript and Canvas featuring block rotation, line …"
type textarea "x"
type textarea "Create a Tetris game with JavaScript and Canvas featuring block rotation, line …"
type textarea "x"
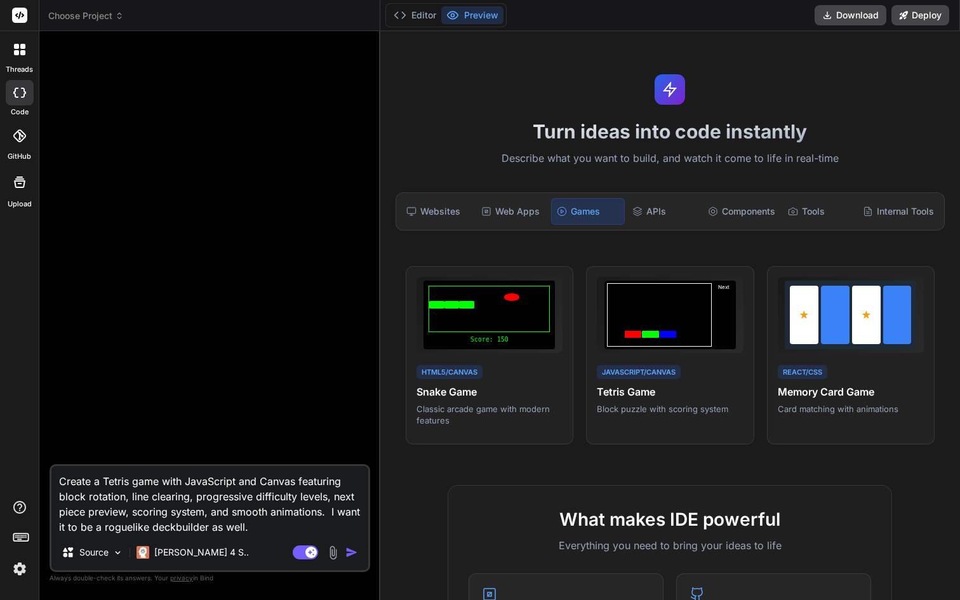
type textarea "Create a Tetris game with JavaScript and Canvas featuring block rotation, line …"
type textarea "x"
type textarea "Create a Tetris game with JavaScript and Canvas featuring block rotation, line …"
type textarea "x"
type textarea "Create a Tetris game with JavaScript and Canvas featuring block rotation, line …"
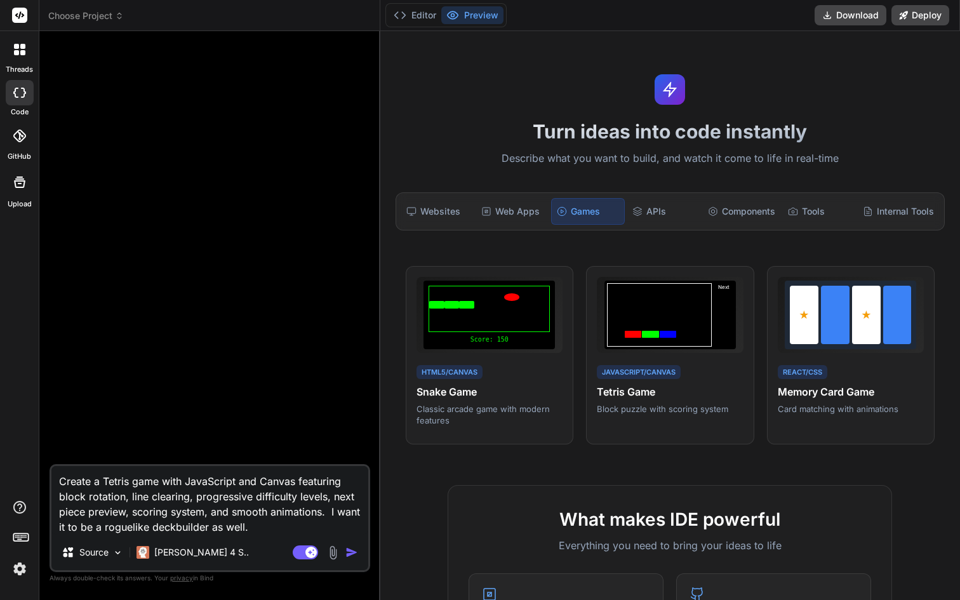
type textarea "x"
type textarea "Create a Tetris game with JavaScript and Canvas featuring block rotation, line …"
type textarea "x"
type textarea "Create a Tetris game with JavaScript and Canvas featuring block rotation, line …"
type textarea "x"
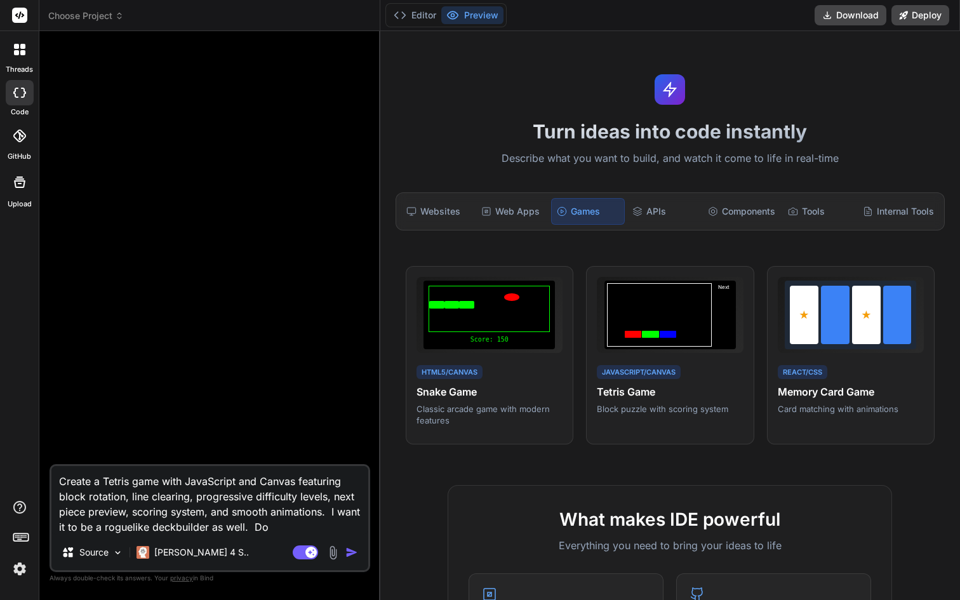
type textarea "Create a Tetris game with JavaScript and Canvas featuring block rotation, line …"
type textarea "x"
type textarea "Create a Tetris game with JavaScript and Canvas featuring block rotation, line …"
type textarea "x"
type textarea "Create a Tetris game with JavaScript and Canvas featuring block rotation, line …"
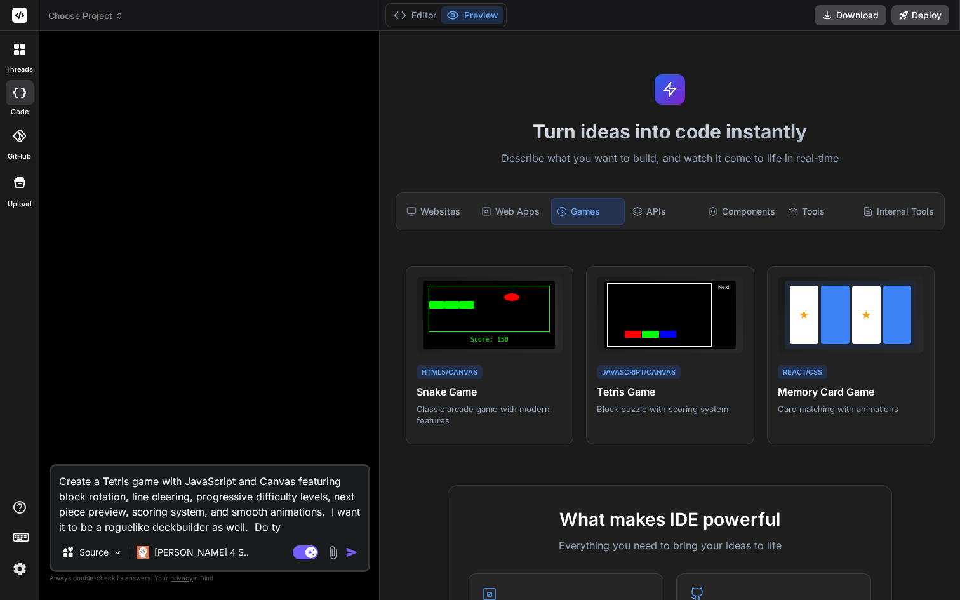
type textarea "x"
type textarea "Create a Tetris game with JavaScript and Canvas featuring block rotation, line …"
type textarea "x"
type textarea "Create a Tetris game with JavaScript and Canvas featuring block rotation, line …"
type textarea "x"
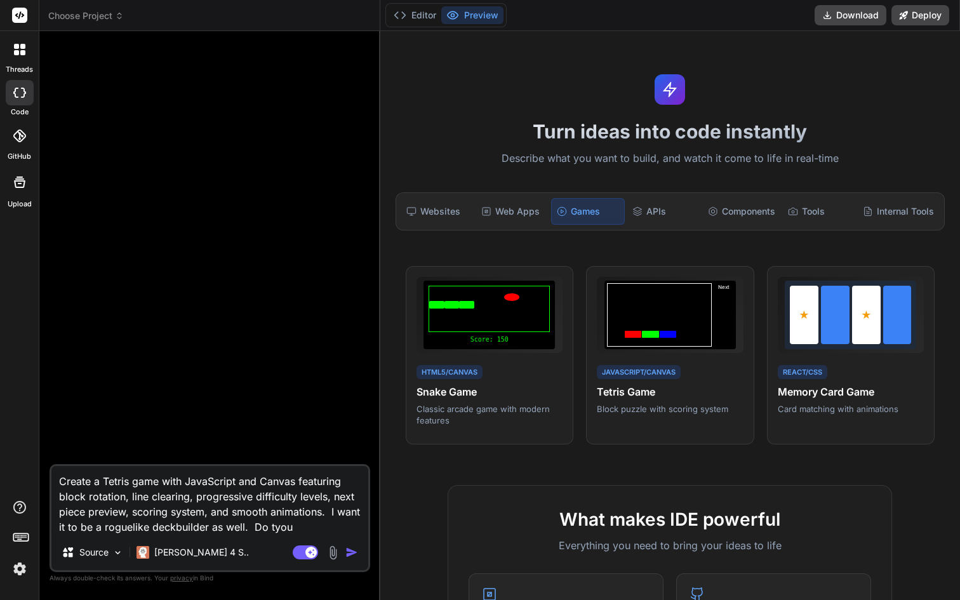
type textarea "Create a Tetris game with JavaScript and Canvas featuring block rotation, line …"
type textarea "x"
type textarea "Create a Tetris game with JavaScript and Canvas featuring block rotation, line …"
type textarea "x"
type textarea "Create a Tetris game with JavaScript and Canvas featuring block rotation, line …"
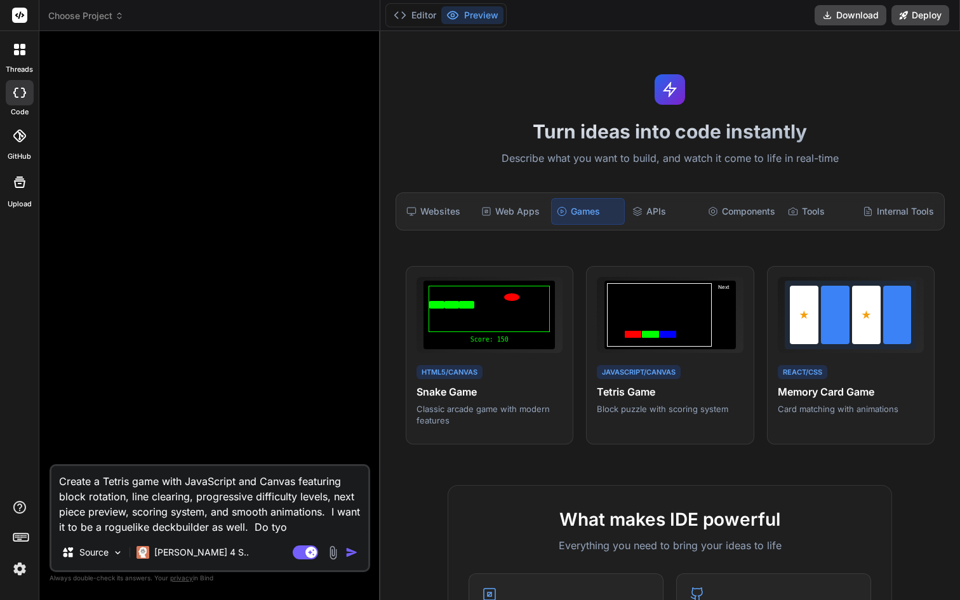
type textarea "x"
type textarea "Create a Tetris game with JavaScript and Canvas featuring block rotation, line …"
type textarea "x"
type textarea "Create a Tetris game with JavaScript and Canvas featuring block rotation, line …"
type textarea "x"
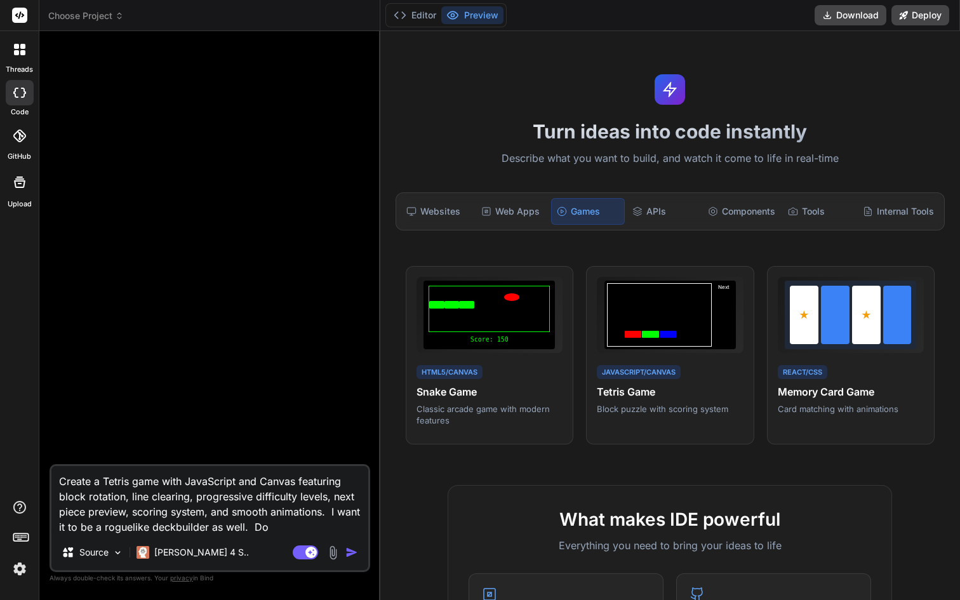
type textarea "Create a Tetris game with JavaScript and Canvas featuring block rotation, line …"
type textarea "x"
type textarea "Create a Tetris game with JavaScript and Canvas featuring block rotation, line …"
type textarea "x"
type textarea "Create a Tetris game with JavaScript and Canvas featuring block rotation, line …"
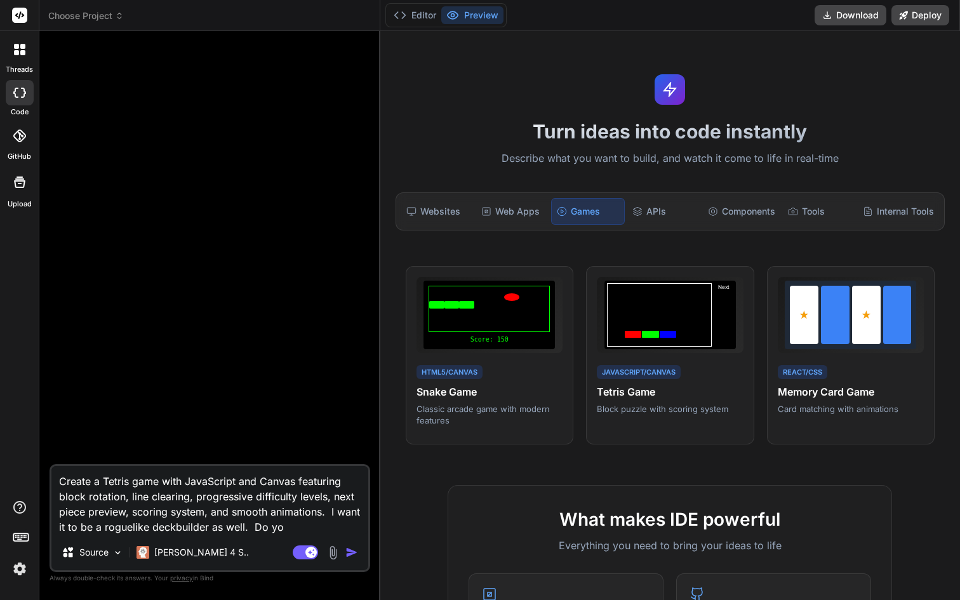
type textarea "x"
type textarea "Create a Tetris game with JavaScript and Canvas featuring block rotation, line …"
type textarea "x"
type textarea "Create a Tetris game with JavaScript and Canvas featuring block rotation, line …"
type textarea "x"
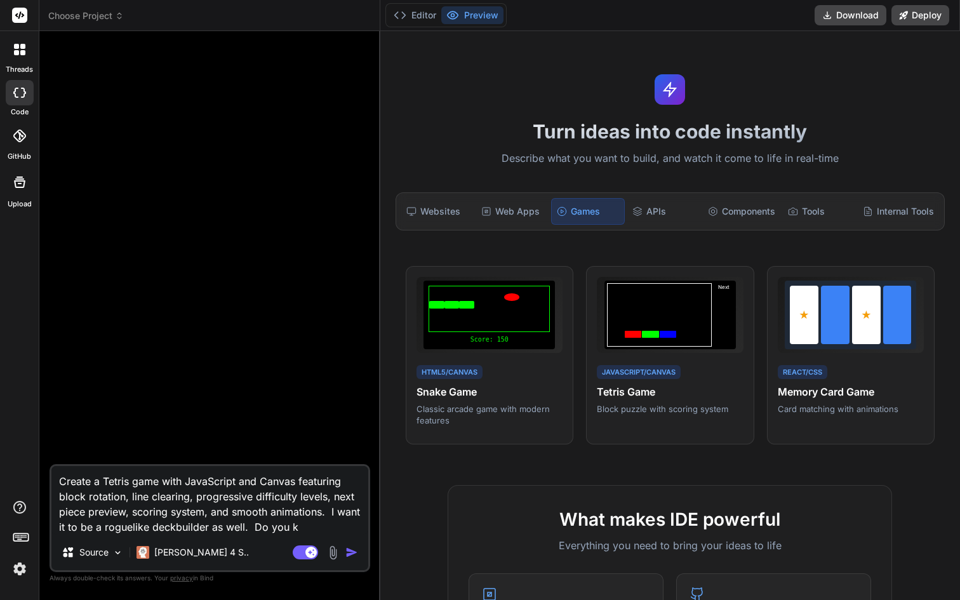
type textarea "Create a Tetris game with JavaScript and Canvas featuring block rotation, line …"
type textarea "x"
type textarea "Create a Tetris game with JavaScript and Canvas featuring block rotation, line …"
type textarea "x"
type textarea "Create a Tetris game with JavaScript and Canvas featuring block rotation, line …"
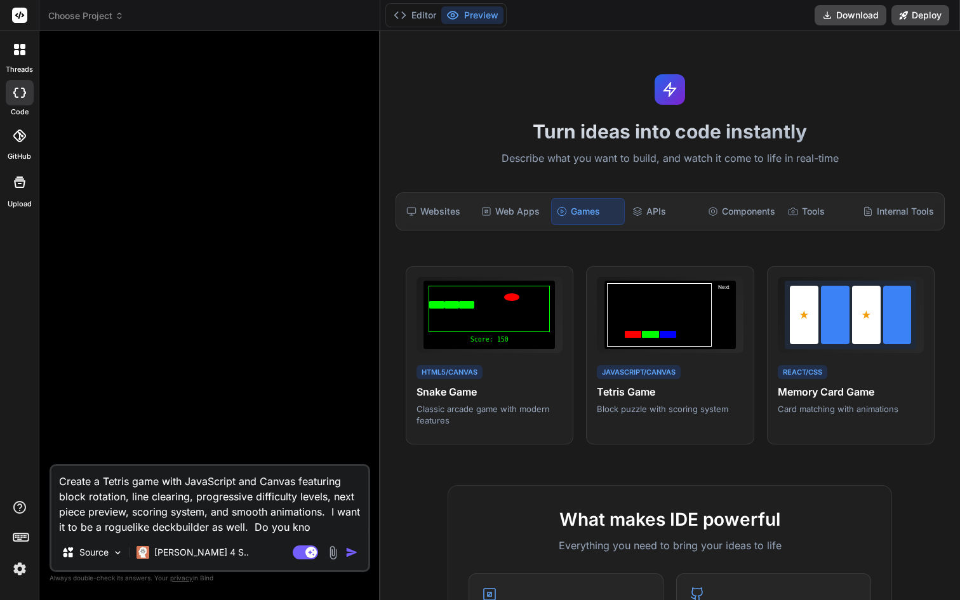
type textarea "x"
type textarea "Create a Tetris game with JavaScript and Canvas featuring block rotation, line …"
type textarea "x"
type textarea "Create a Tetris game with JavaScript and Canvas featuring block rotation, line …"
type textarea "x"
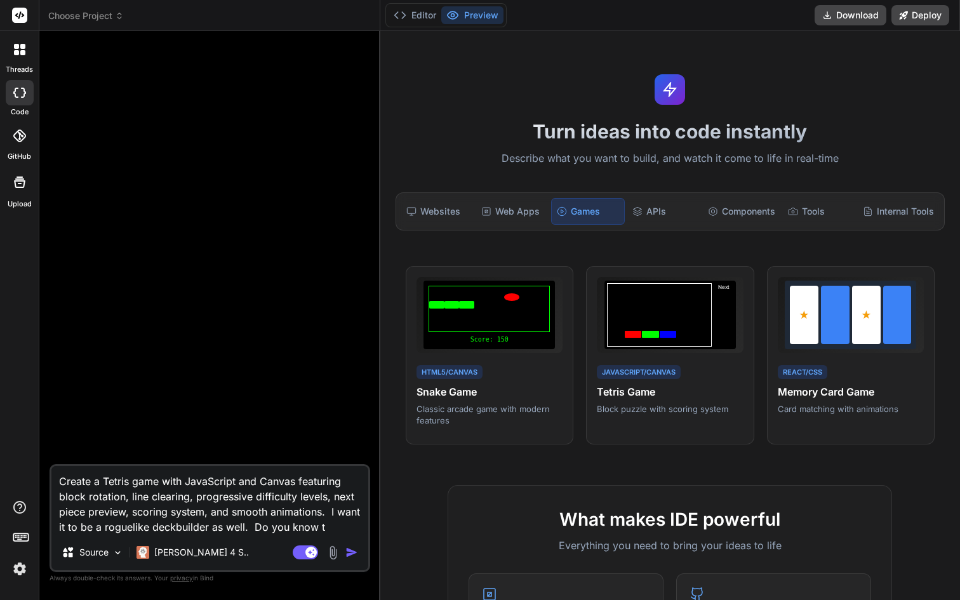
type textarea "Create a Tetris game with JavaScript and Canvas featuring block rotation, line …"
type textarea "x"
type textarea "Create a Tetris game with JavaScript and Canvas featuring block rotation, line …"
type textarea "x"
type textarea "Create a Tetris game with JavaScript and Canvas featuring block rotation, line …"
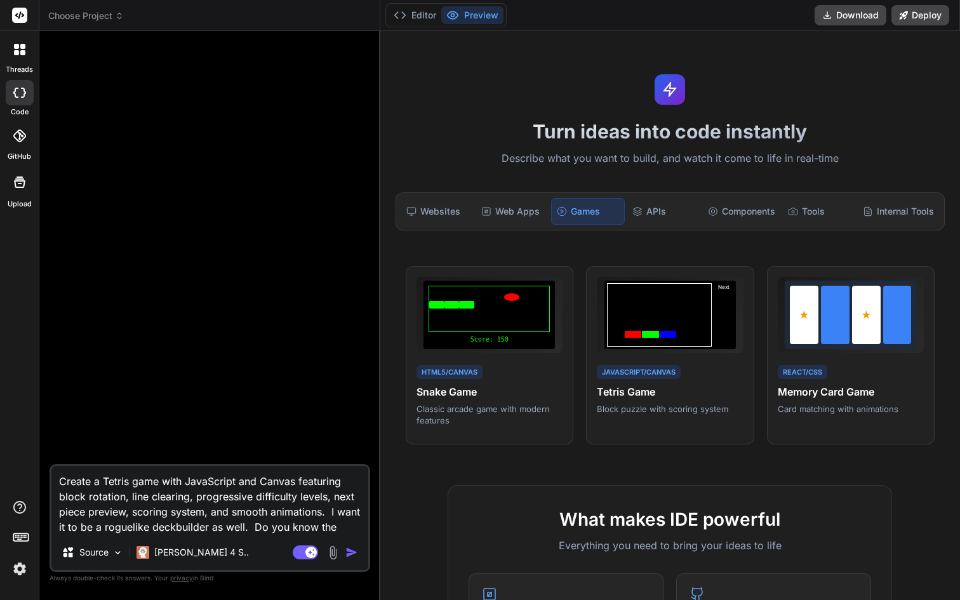
type textarea "x"
type textarea "Create a Tetris game with JavaScript and Canvas featuring block rotation, line …"
type textarea "x"
type textarea "Create a Tetris game with JavaScript and Canvas featuring block rotation, line …"
type textarea "x"
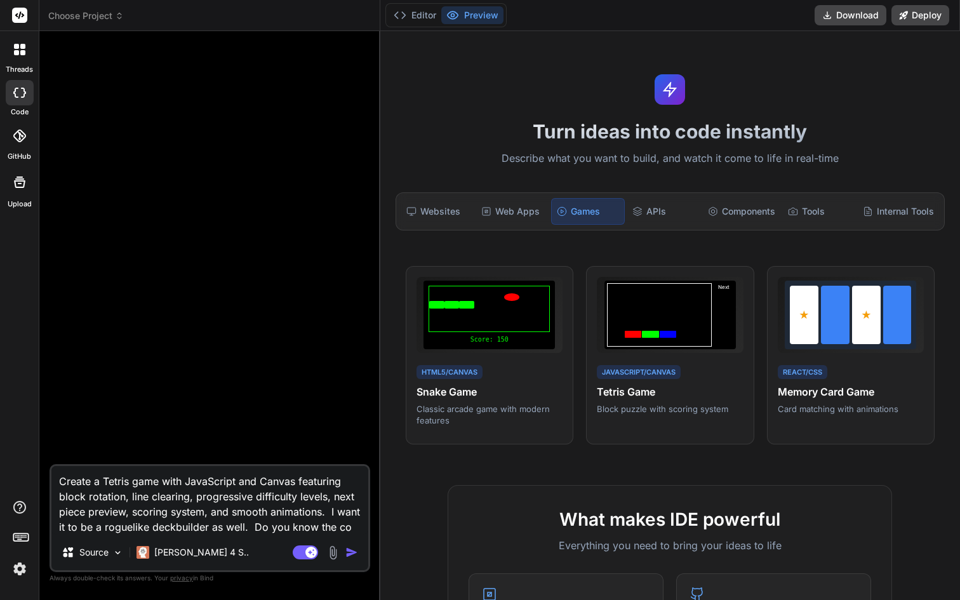
type textarea "Create a Tetris game with JavaScript and Canvas featuring block rotation, line …"
type textarea "x"
type textarea "Create a Tetris game with JavaScript and Canvas featuring block rotation, line …"
type textarea "x"
type textarea "Create a Tetris game with JavaScript and Canvas featuring block rotation, line …"
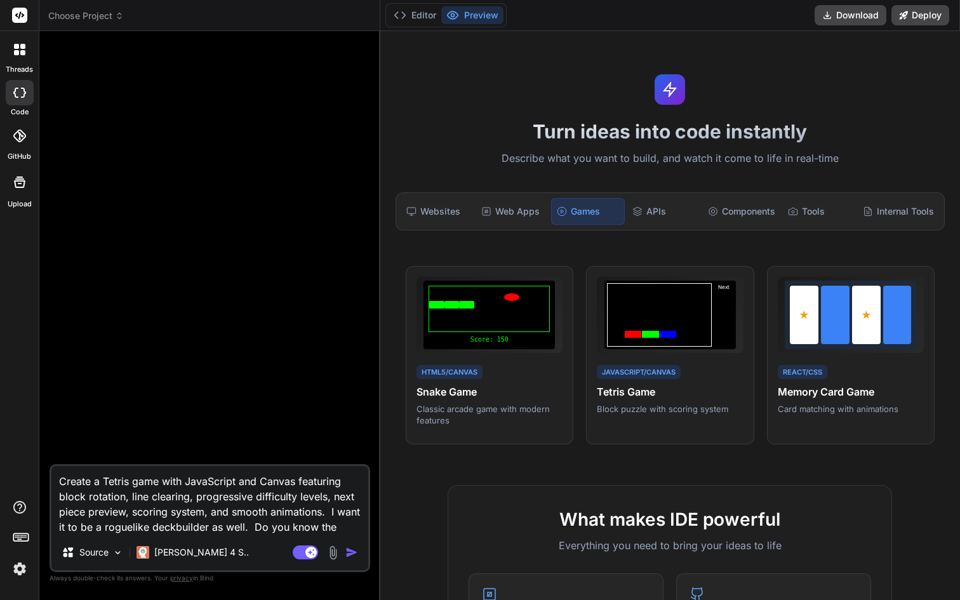
type textarea "x"
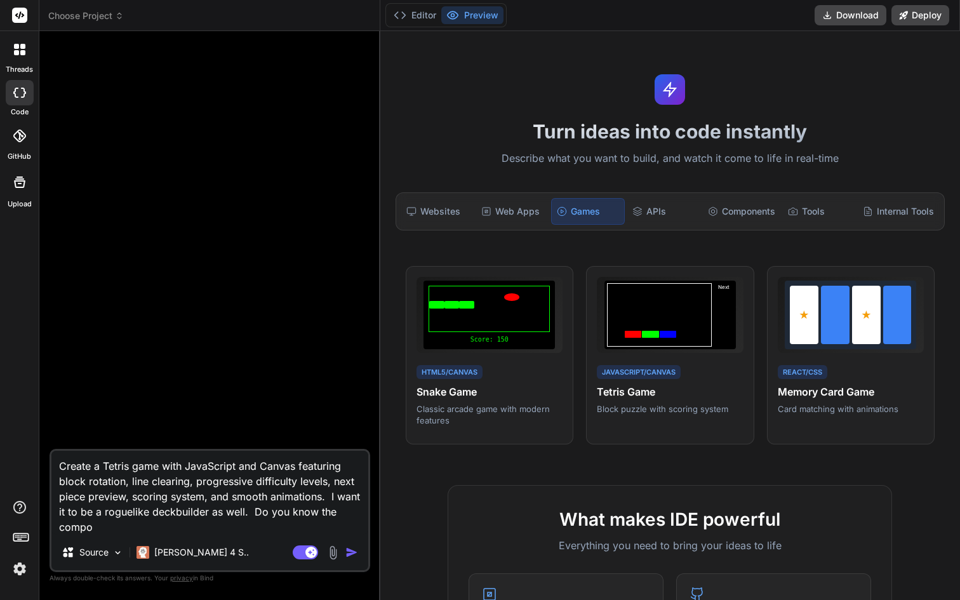
type textarea "Create a Tetris game with JavaScript and Canvas featuring block rotation, line …"
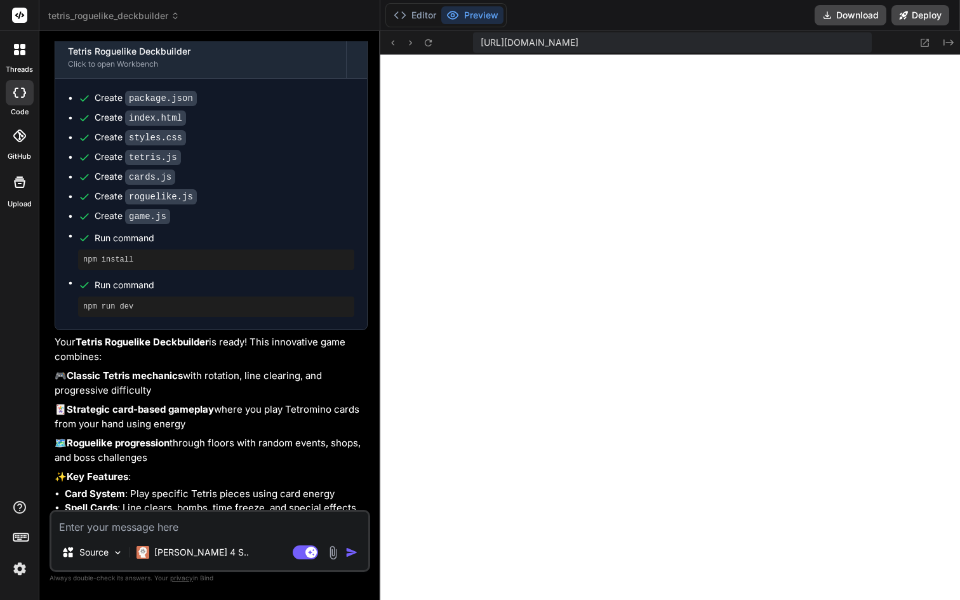
scroll to position [844, 0]
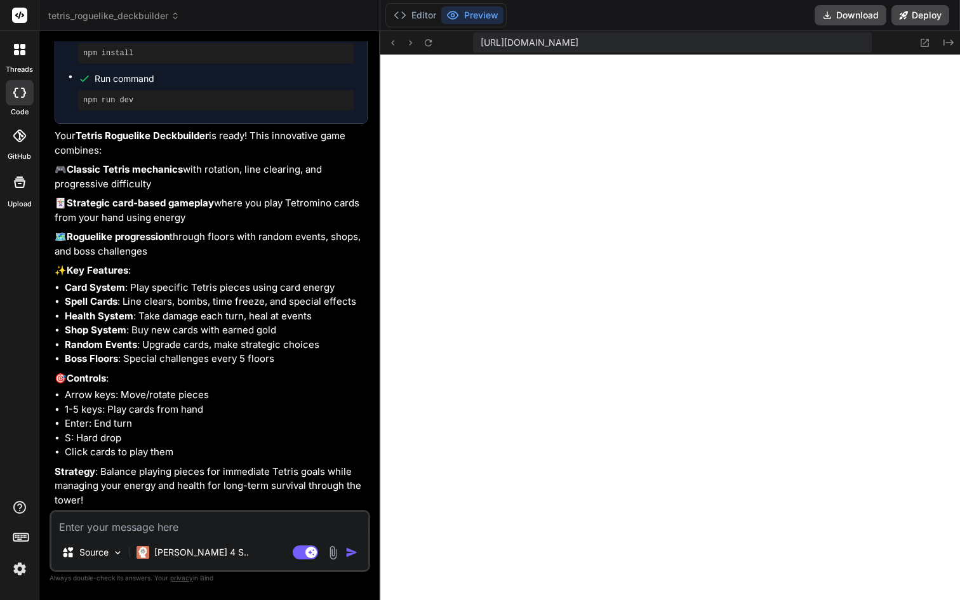
click at [480, 11] on button "Preview" at bounding box center [472, 15] width 62 height 18
click at [578, 44] on span "https://y0kcklukd0sk6k1gcn36to6gry44is-fi4k--3000--96435430.local-corp.webconta…" at bounding box center [529, 42] width 98 height 13
click at [925, 15] on button "Deploy" at bounding box center [920, 15] width 58 height 20
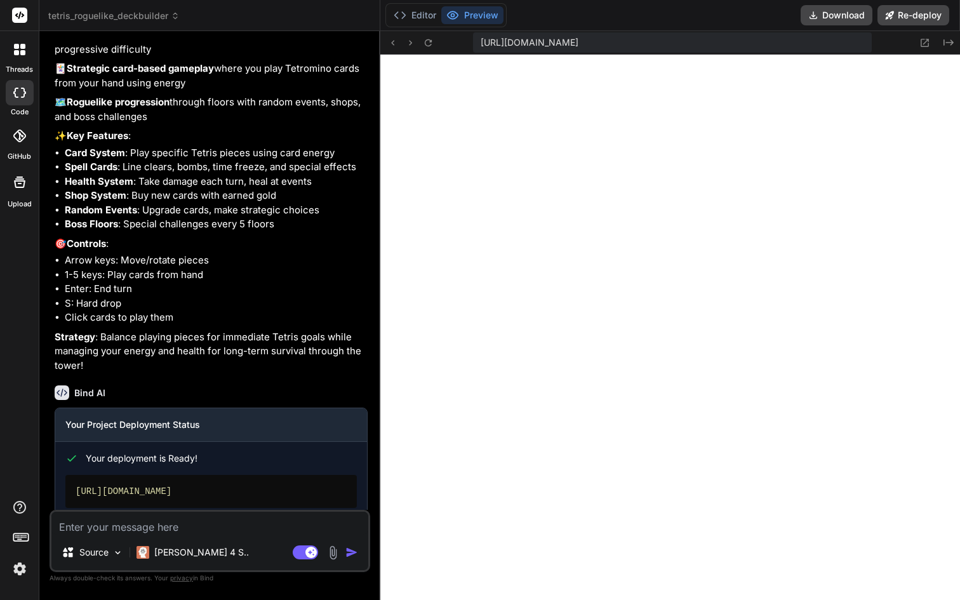
scroll to position [1031, 0]
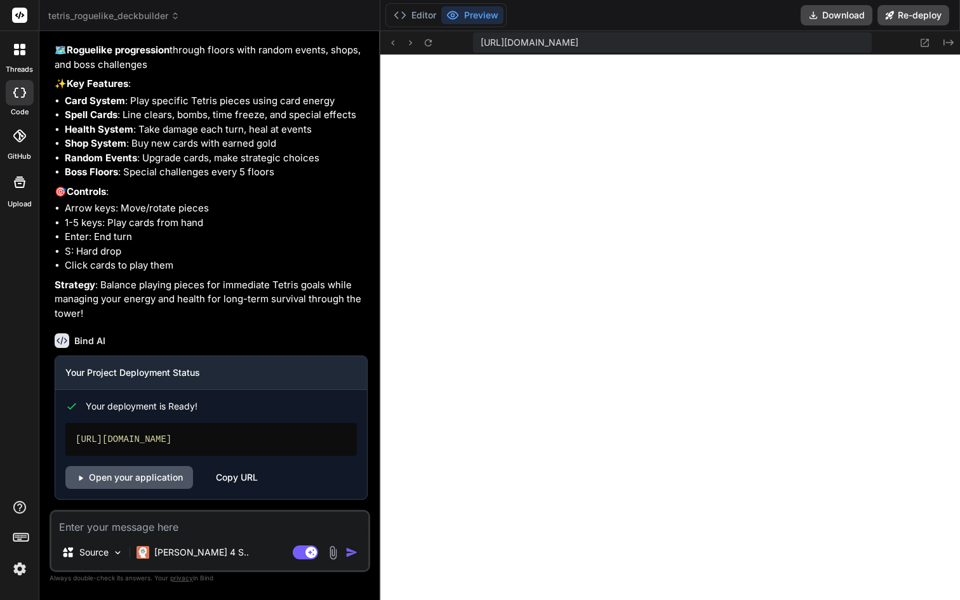
click at [142, 482] on link "Open your application" at bounding box center [129, 477] width 128 height 23
click at [169, 528] on textarea at bounding box center [209, 522] width 317 height 23
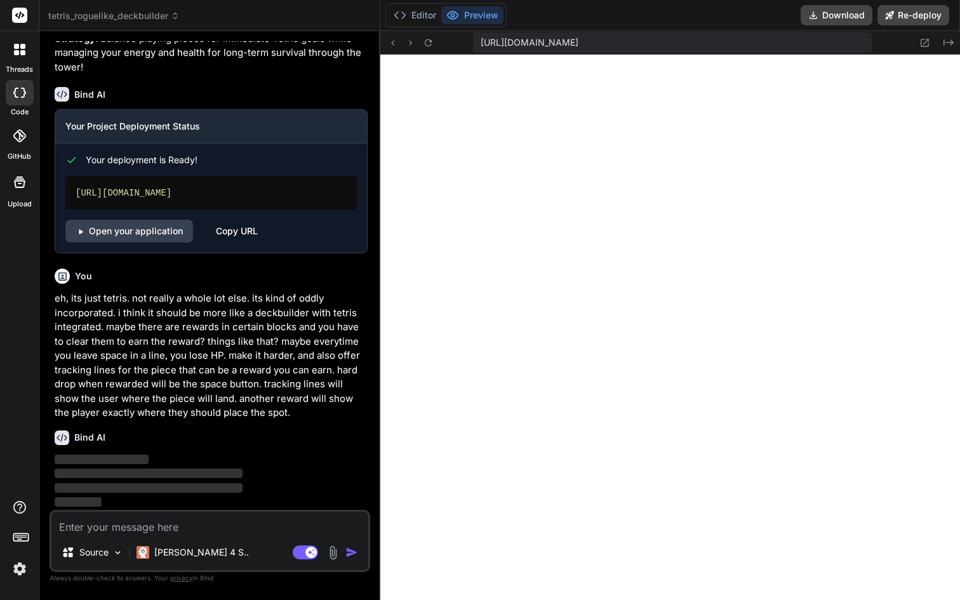
scroll to position [1276, 0]
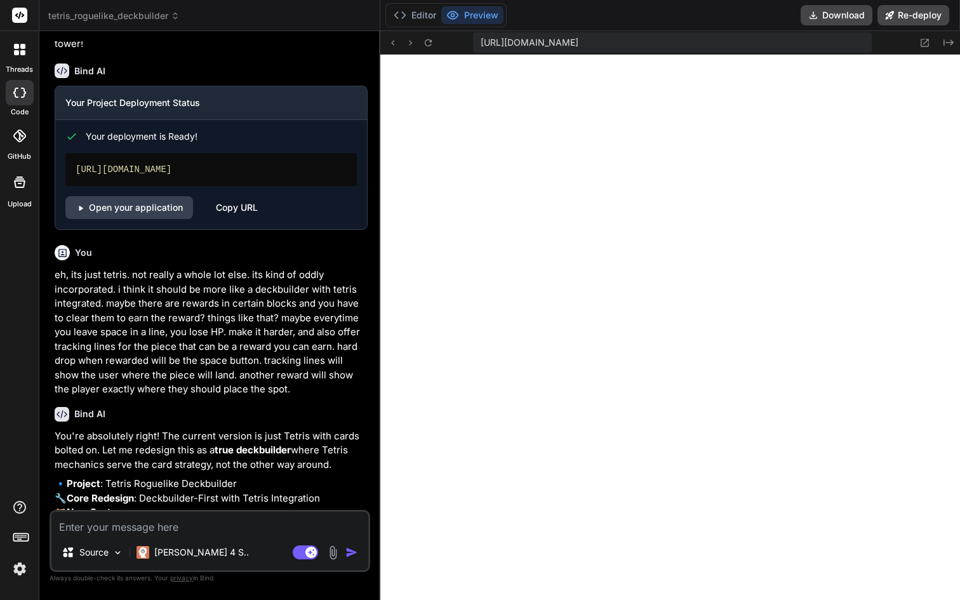
click at [248, 219] on div "Copy URL" at bounding box center [237, 207] width 42 height 23
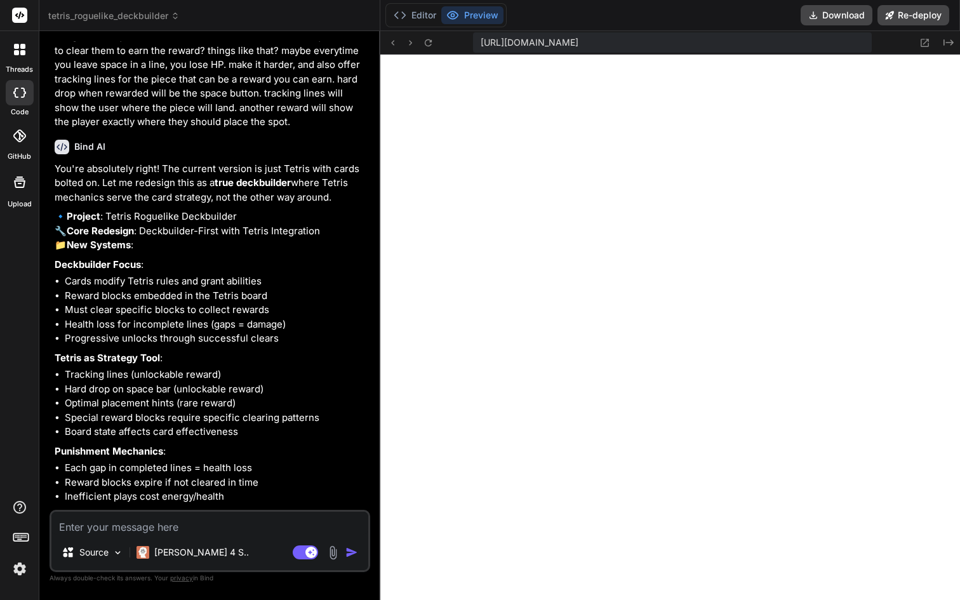
scroll to position [1719, 0]
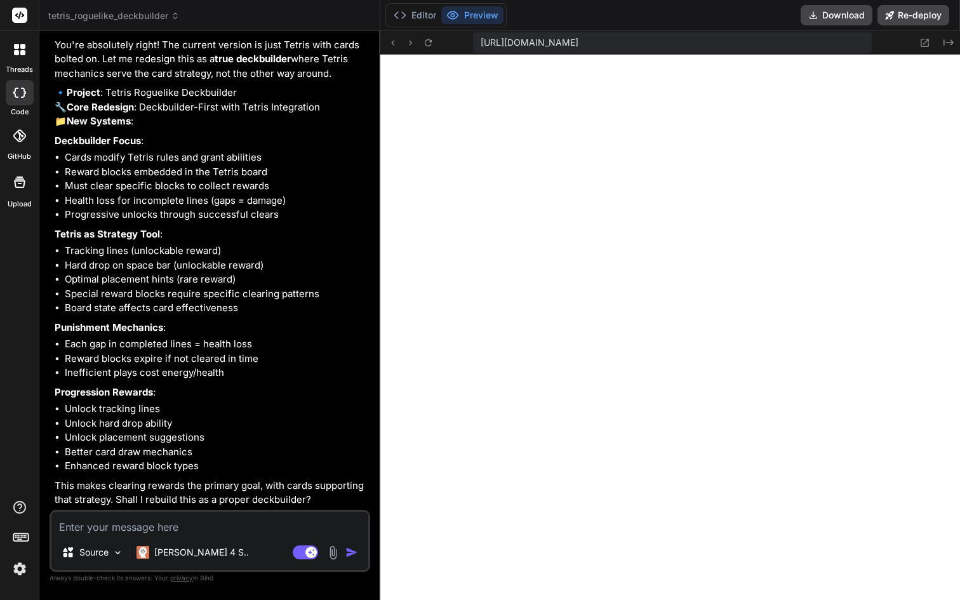
click at [183, 518] on textarea at bounding box center [209, 522] width 317 height 23
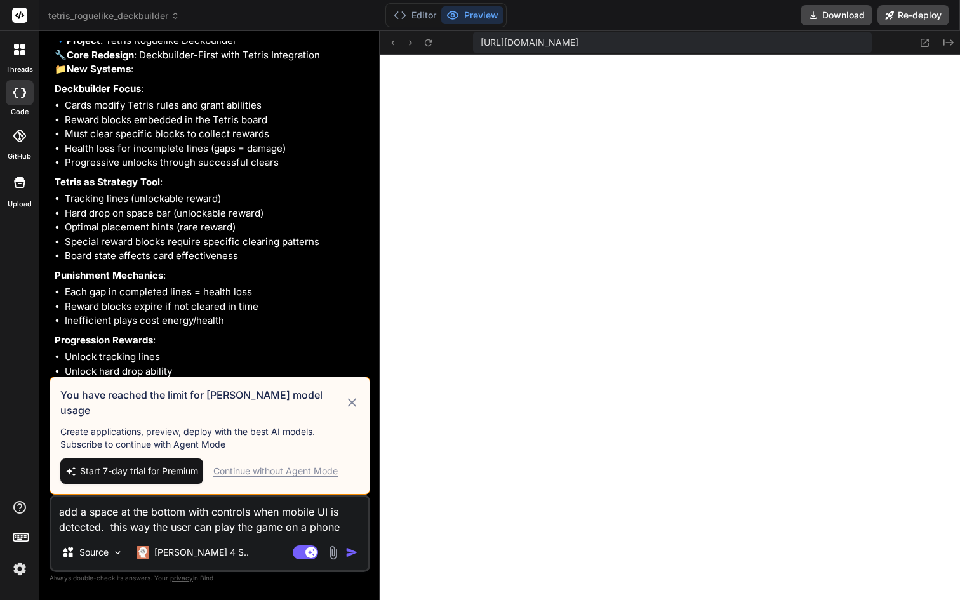
click at [310, 473] on div "Continue without Agent Mode" at bounding box center [275, 471] width 124 height 13
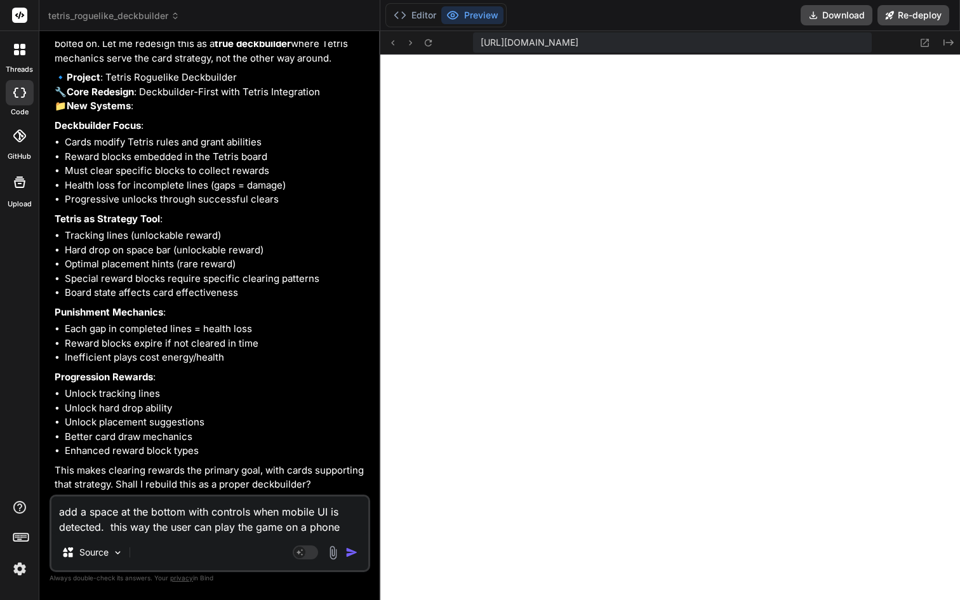
click at [351, 555] on img "button" at bounding box center [351, 552] width 13 height 13
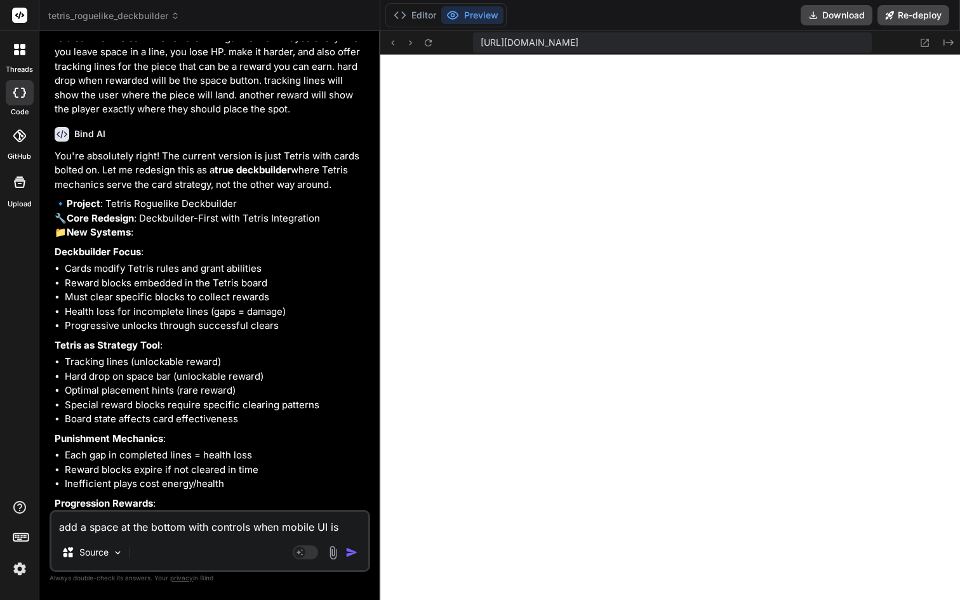
scroll to position [1865, 0]
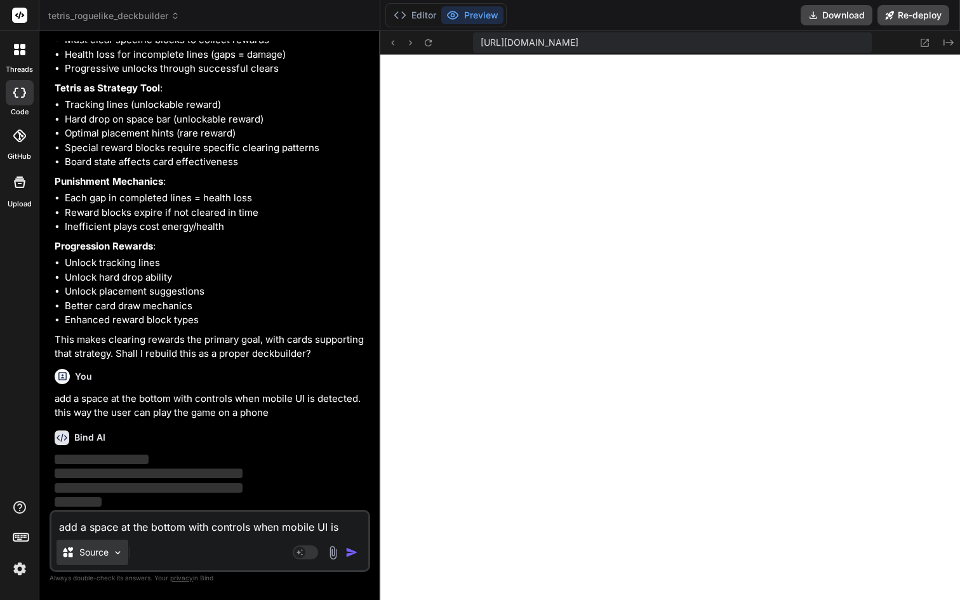
click at [76, 560] on div "Source" at bounding box center [92, 551] width 72 height 25
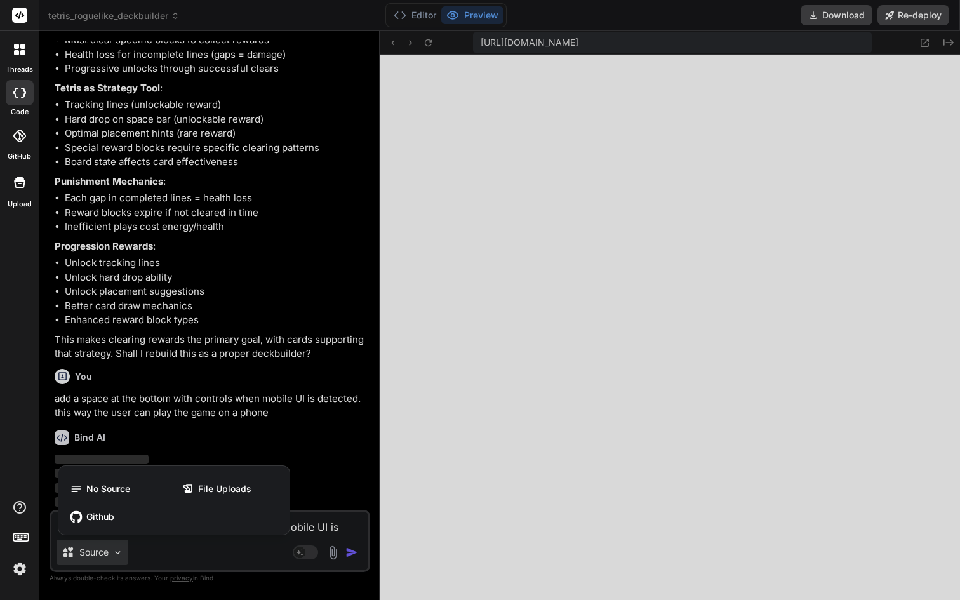
click at [76, 560] on div at bounding box center [480, 300] width 960 height 600
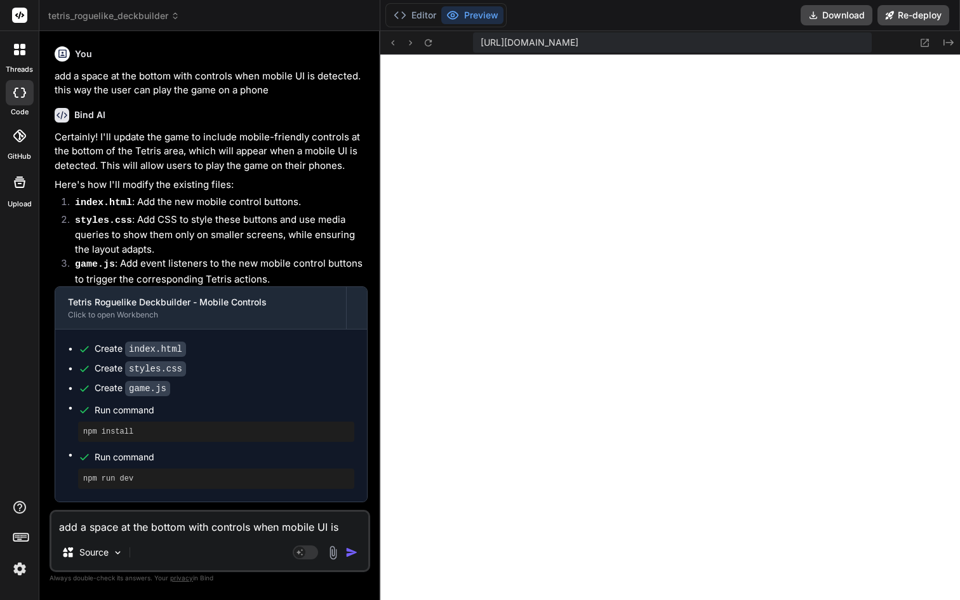
scroll to position [2132, 0]
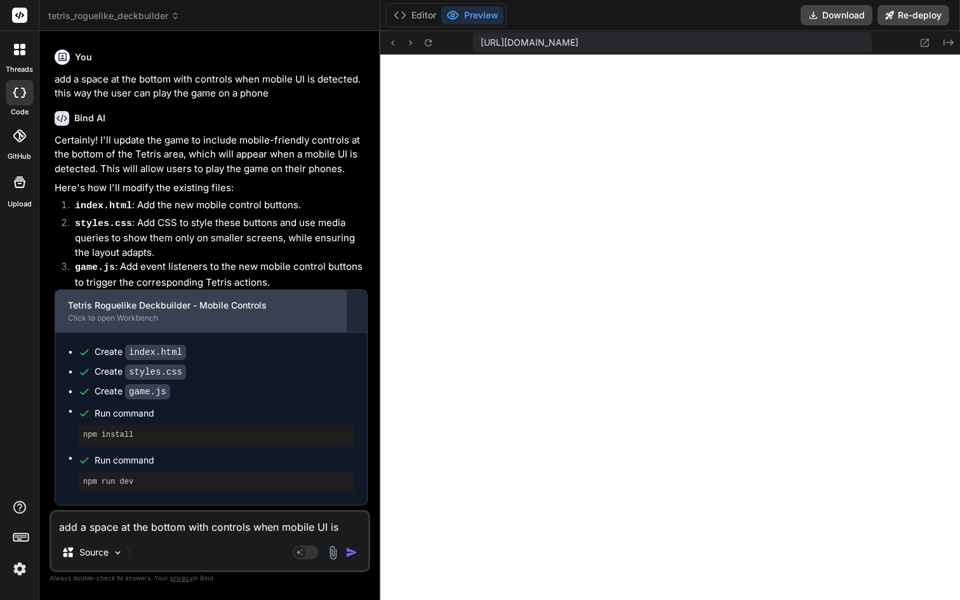
click at [114, 323] on div "Click to open Workbench" at bounding box center [200, 318] width 265 height 10
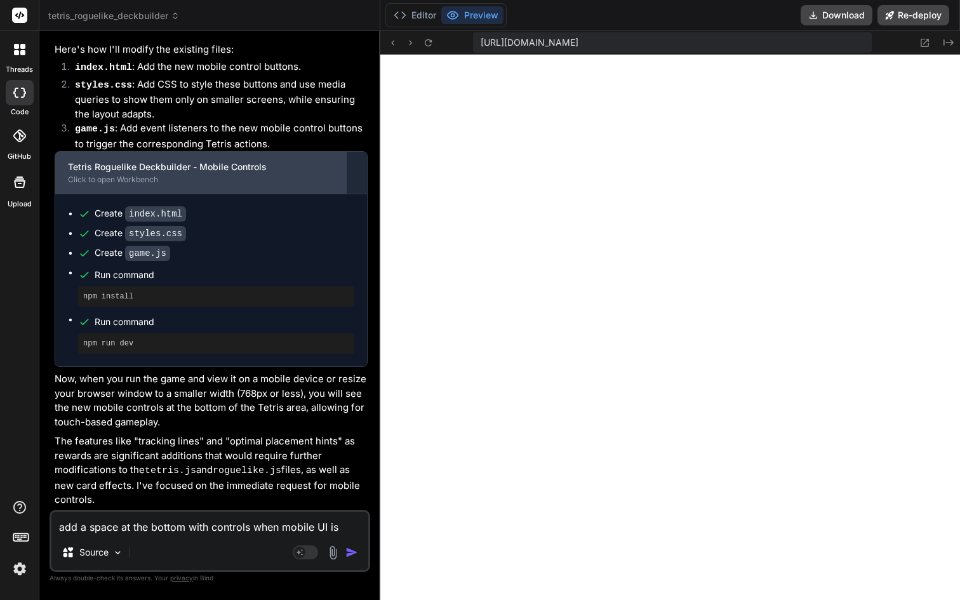
scroll to position [2317, 0]
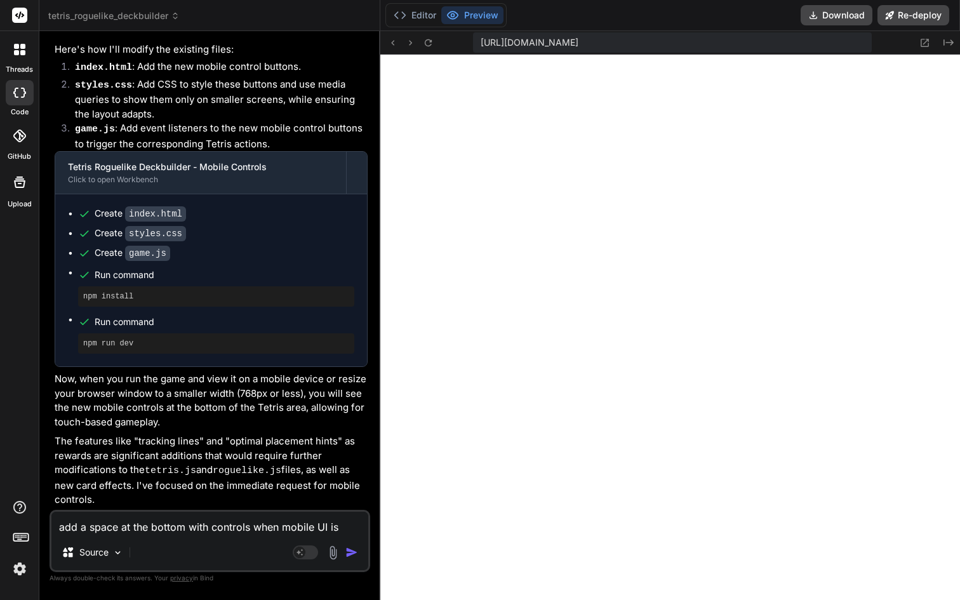
click at [117, 529] on textarea "add a space at the bottom with controls when mobile UI is detected. this way th…" at bounding box center [209, 522] width 317 height 23
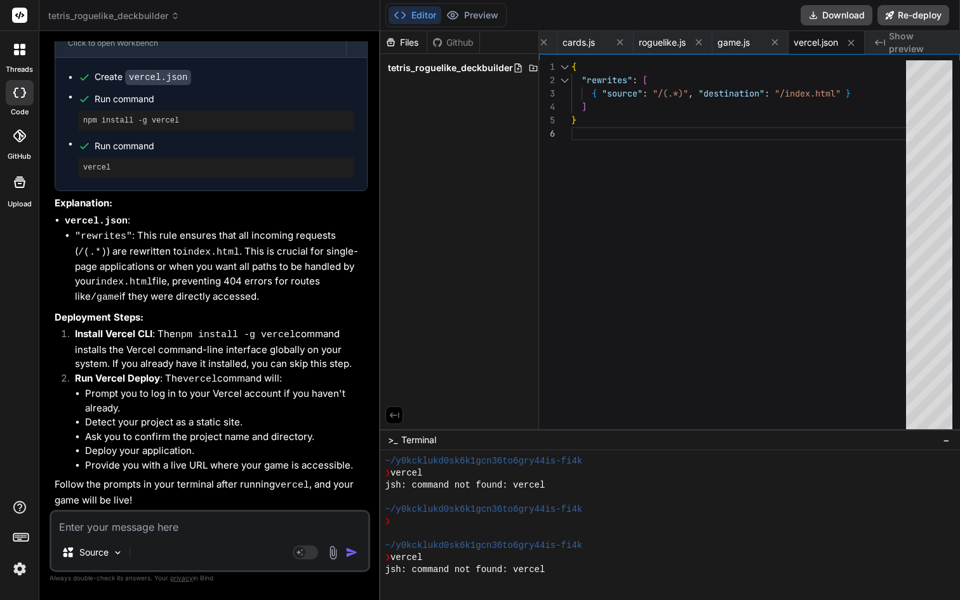
scroll to position [2665, 0]
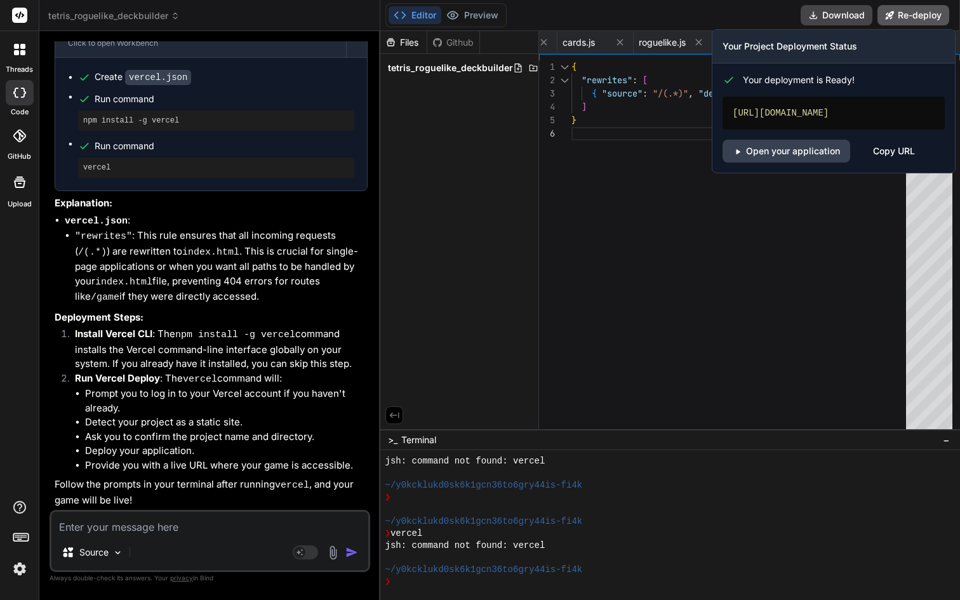
click at [925, 17] on button "Re-deploy" at bounding box center [913, 15] width 72 height 20
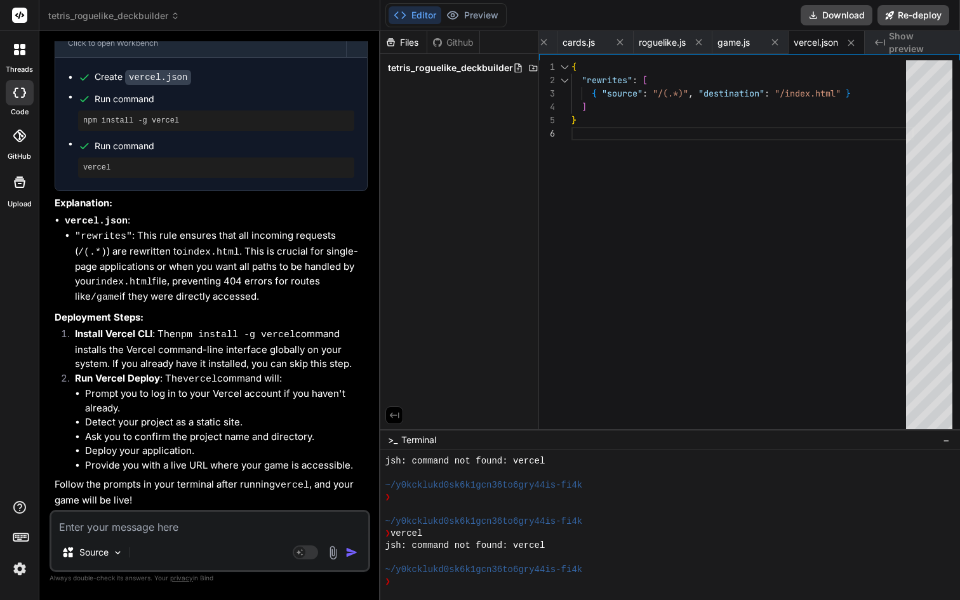
scroll to position [2660, 0]
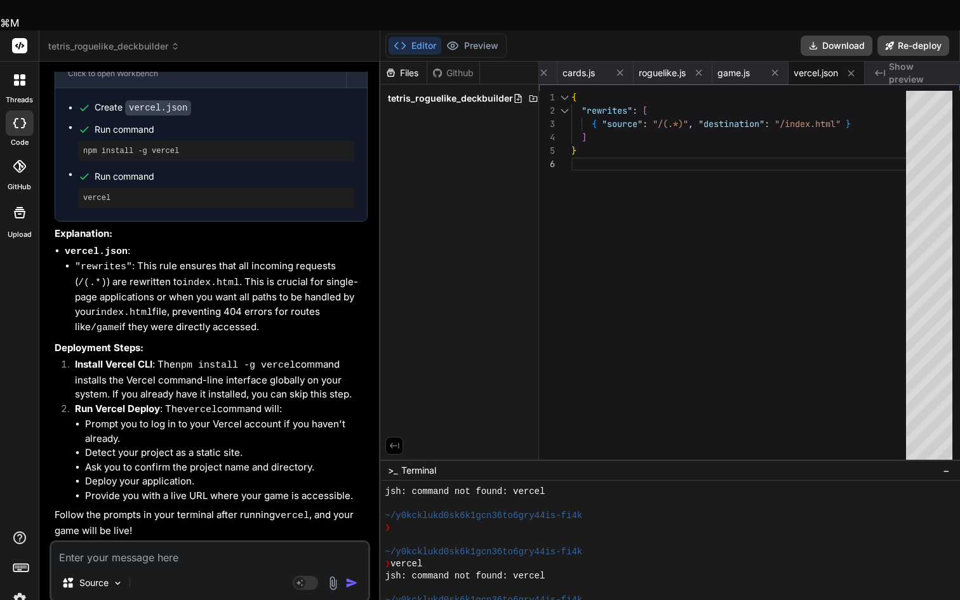
drag, startPoint x: 626, startPoint y: 56, endPoint x: 875, endPoint y: 269, distance: 327.7
click at [874, 256] on div "1 2 3 4 5 6 { "rewrites" : [ { "source" : "/(.*)" , "destination" : "/index.htm…" at bounding box center [749, 271] width 421 height 375
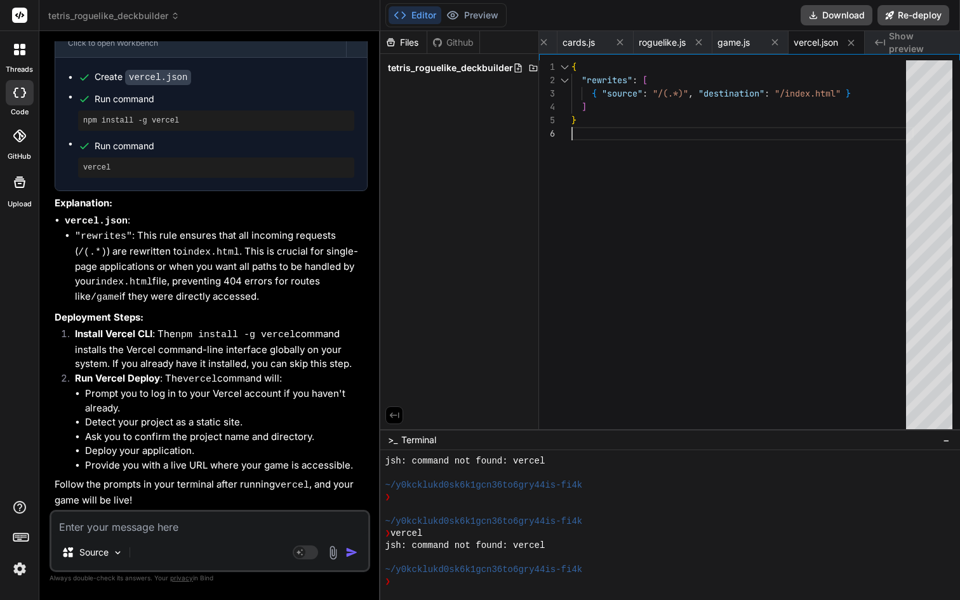
click at [875, 269] on div "{ "rewrites" : [ { "source" : "/(.*)" , "destination" : "/index.html" } ] }" at bounding box center [742, 247] width 342 height 375
click at [160, 531] on textarea at bounding box center [209, 522] width 317 height 23
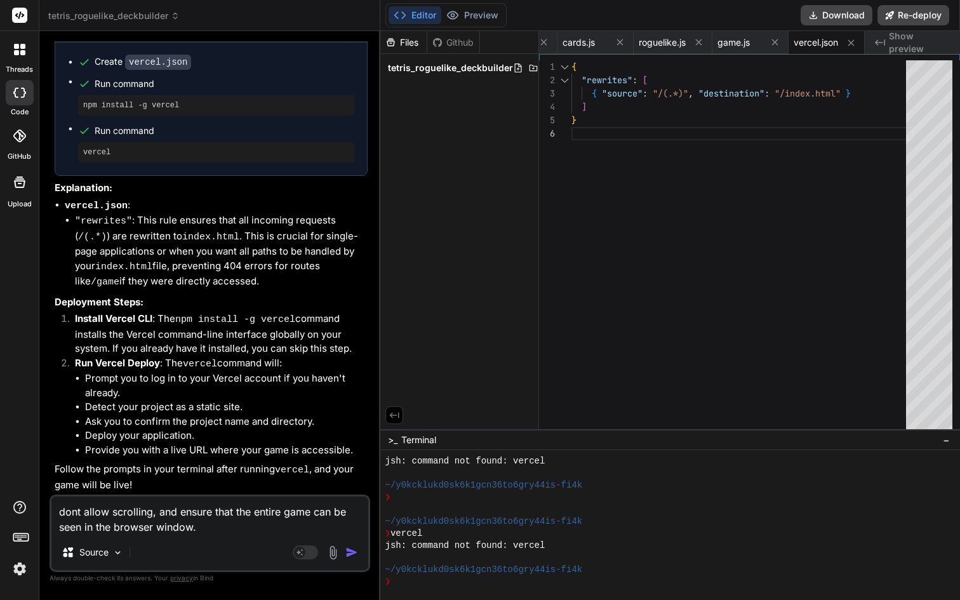
click at [313, 509] on textarea "dont allow scrolling, and ensure that the entire game can be seen in the browse…" at bounding box center [209, 515] width 317 height 38
click at [260, 524] on textarea "dont allow scrolling, and ensure that the entire game UI can be seen in the bro…" at bounding box center [209, 515] width 317 height 38
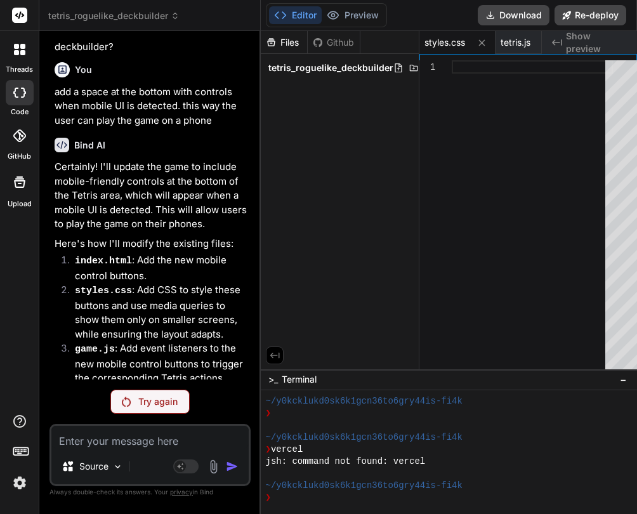
scroll to position [3686, 0]
